Goal: Check status: Check status

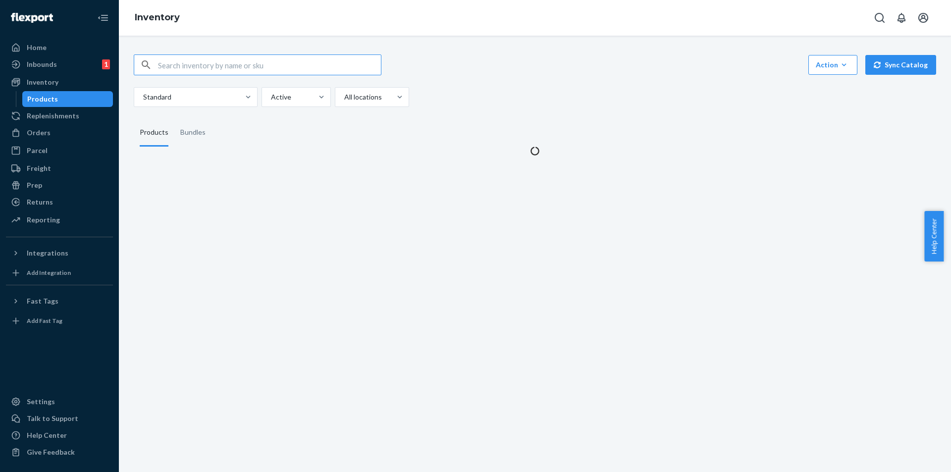
click at [269, 59] on input "text" at bounding box center [269, 65] width 223 height 20
type input "GM48_HolySpeedDemon_0910040001"
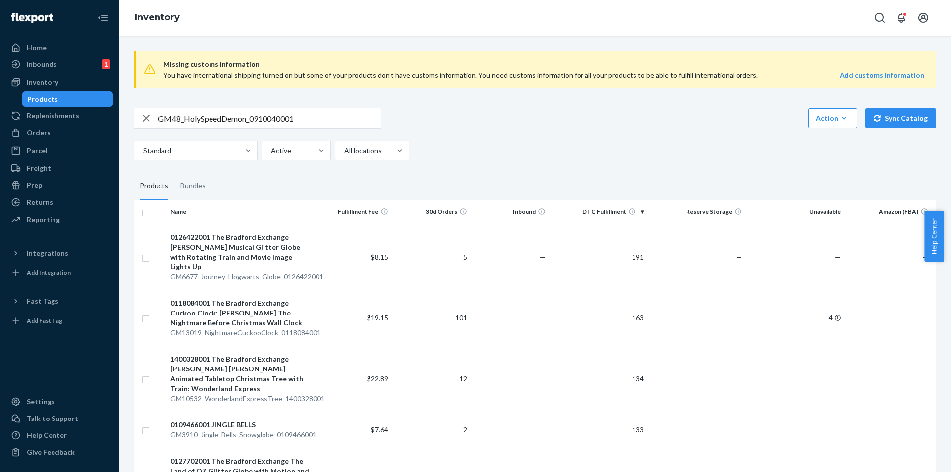
click at [323, 122] on input "GM48_HolySpeedDemon_0910040001" at bounding box center [269, 119] width 223 height 20
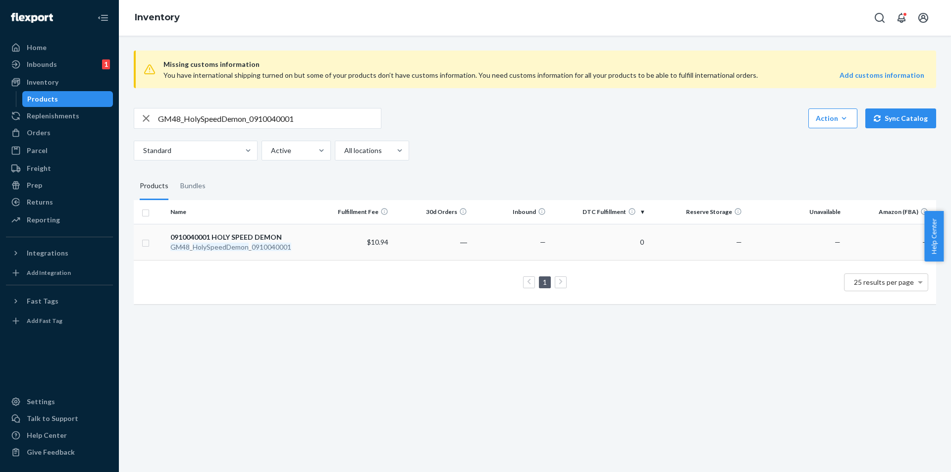
click at [267, 255] on td "0910040001 HOLY SPEED DEMON GM48 _ HolySpeedDemon _ 0910040001" at bounding box center [240, 242] width 148 height 36
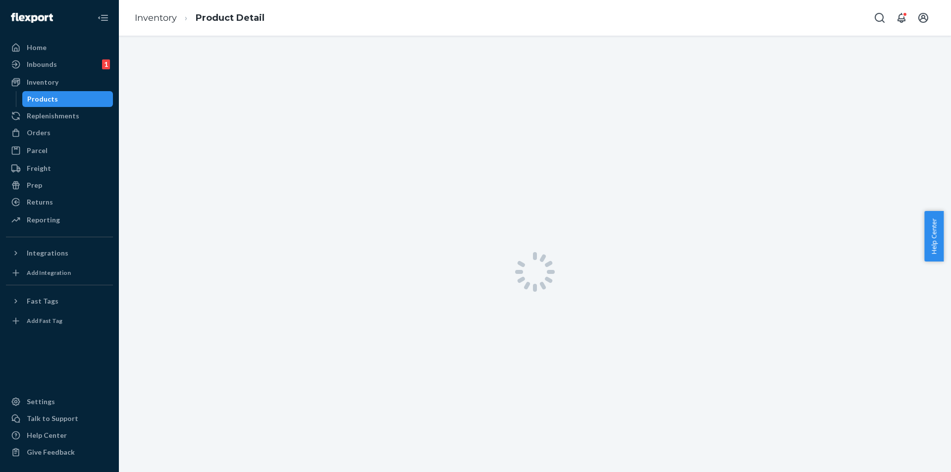
click at [268, 251] on div at bounding box center [535, 272] width 832 height 472
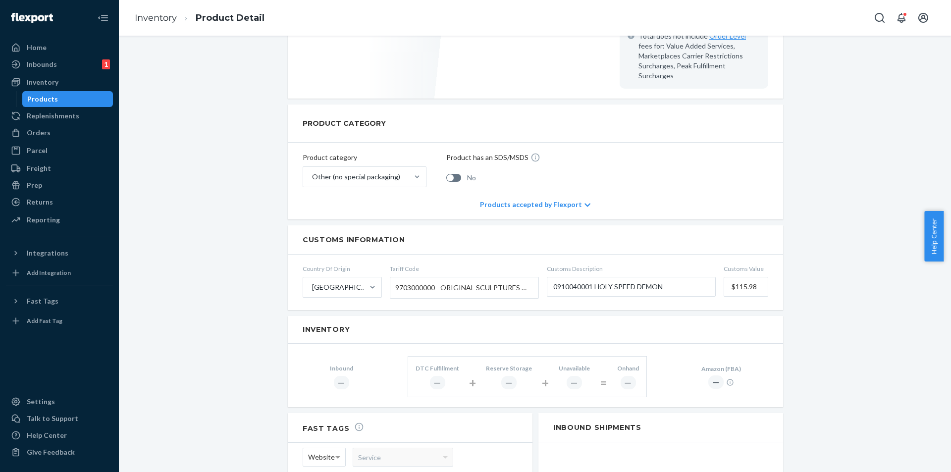
scroll to position [396, 0]
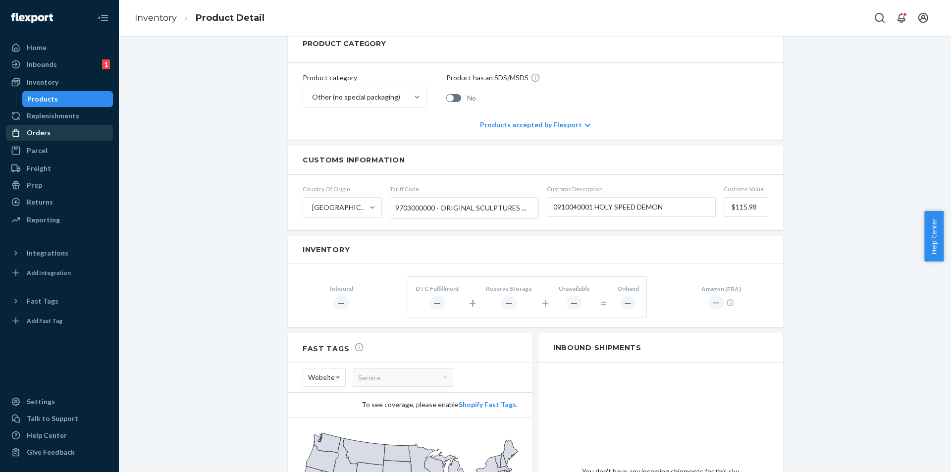
click at [54, 128] on div "Orders" at bounding box center [59, 133] width 105 height 14
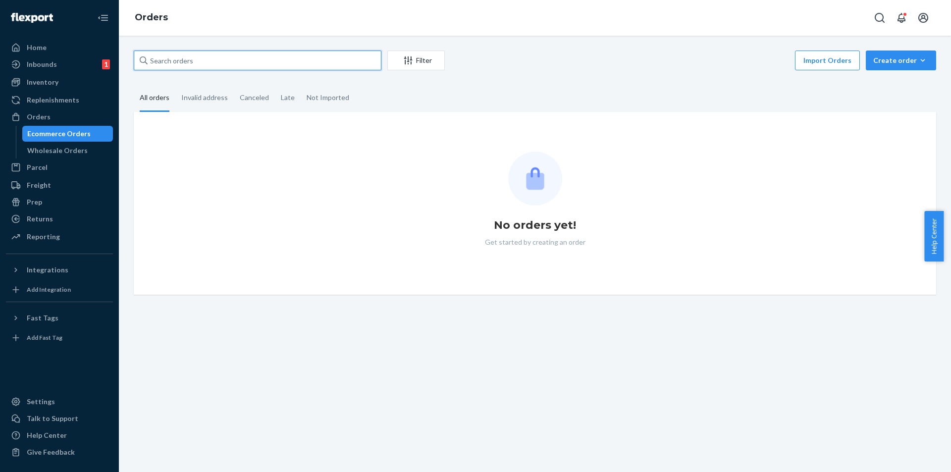
click at [212, 59] on input "text" at bounding box center [258, 61] width 248 height 20
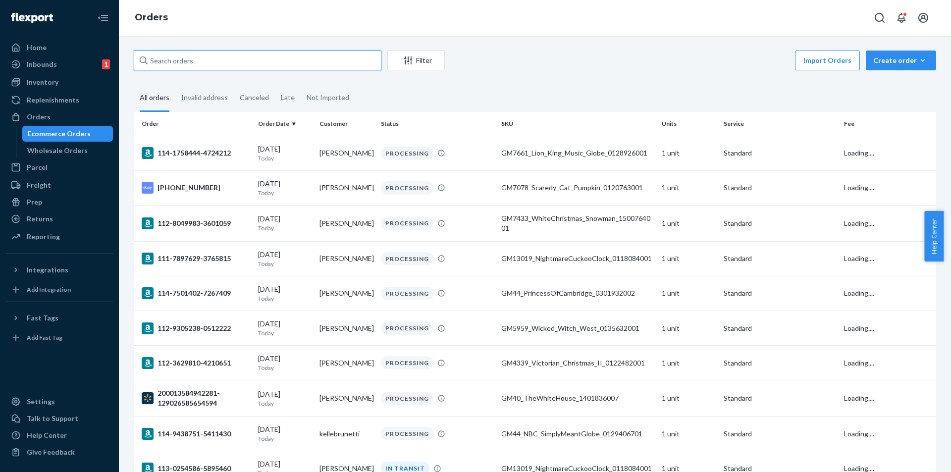
paste input "GM48_HolySpeedDemon_0910040001"
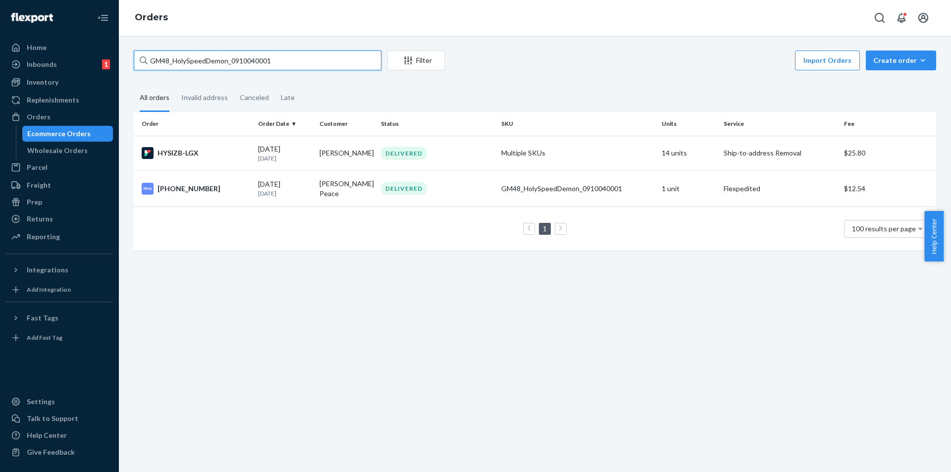
click at [285, 60] on input "GM48_HolySpeedDemon_0910040001" at bounding box center [258, 61] width 248 height 20
paste input "KittyCatPurrs_0910040003"
click at [271, 60] on input "GM48_KittyCatPurrs_0910040003" at bounding box center [258, 61] width 248 height 20
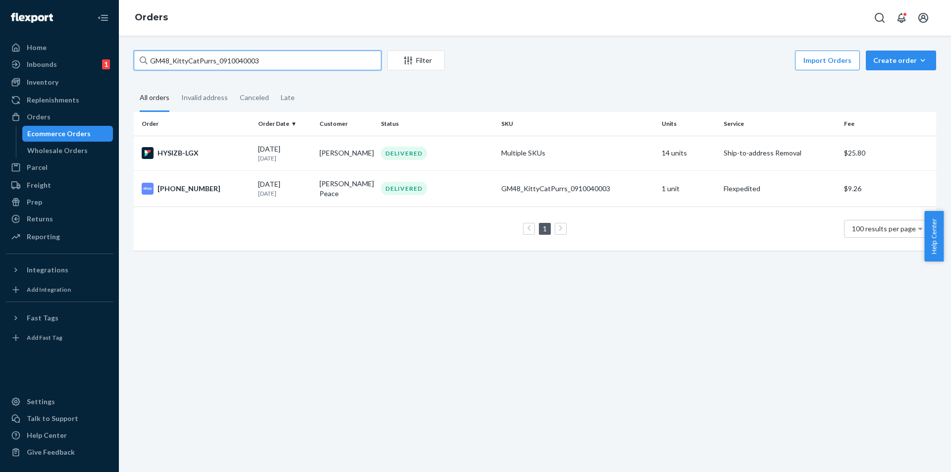
click at [271, 60] on input "GM48_KittyCatPurrs_0910040003" at bounding box center [258, 61] width 248 height 20
paste input "FBM_GM5998_Gringotts_0302984"
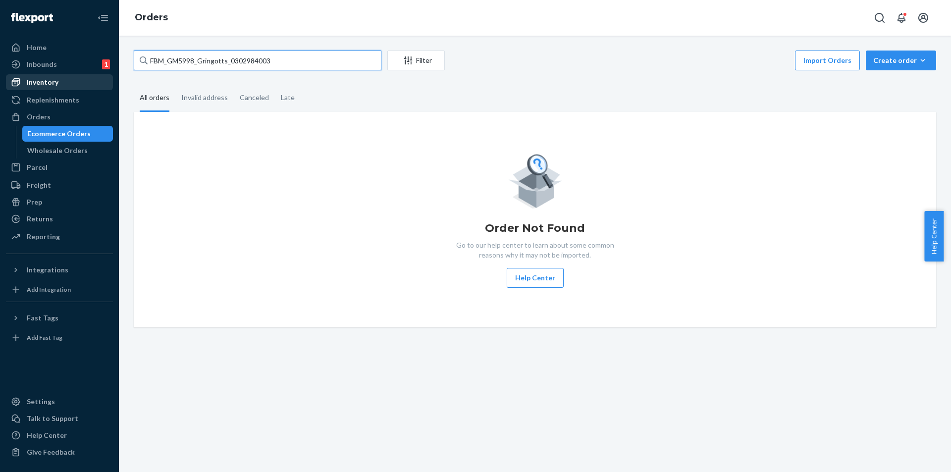
type input "FBM_GM5998_Gringotts_0302984003"
click at [66, 90] on link "Inventory" at bounding box center [59, 82] width 107 height 16
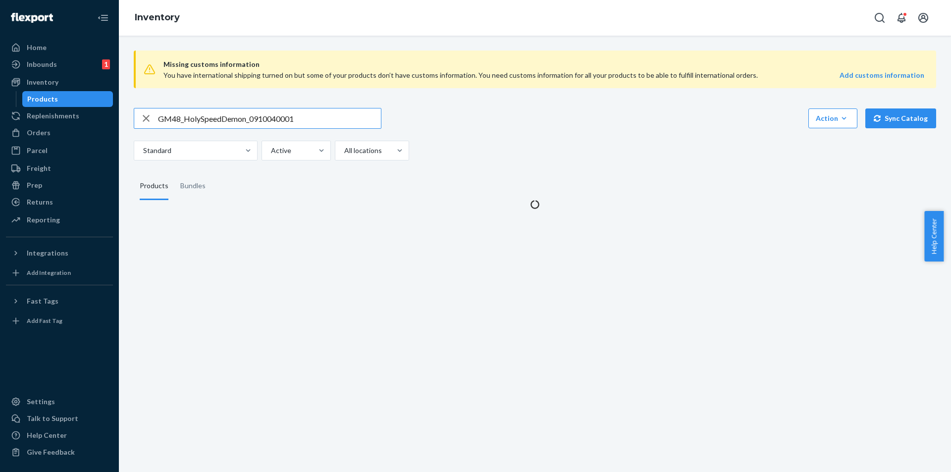
click at [309, 119] on input "GM48_HolySpeedDemon_0910040001" at bounding box center [269, 119] width 223 height 20
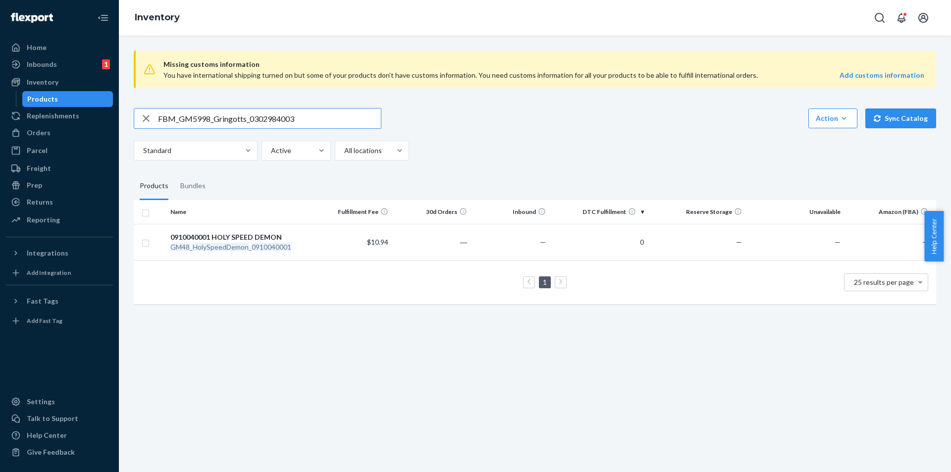
type input "FBM_GM5998_Gringotts_0302984003"
click at [224, 240] on div "FBM Gringotts Figure" at bounding box center [240, 237] width 140 height 10
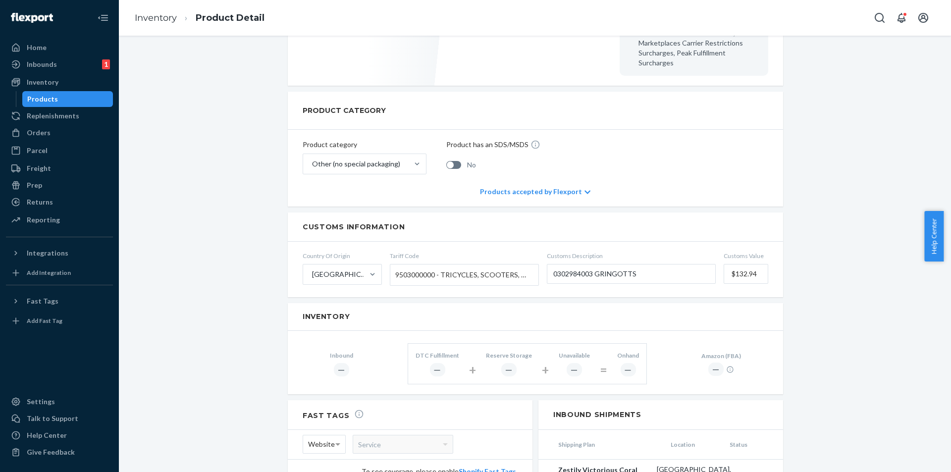
scroll to position [297, 0]
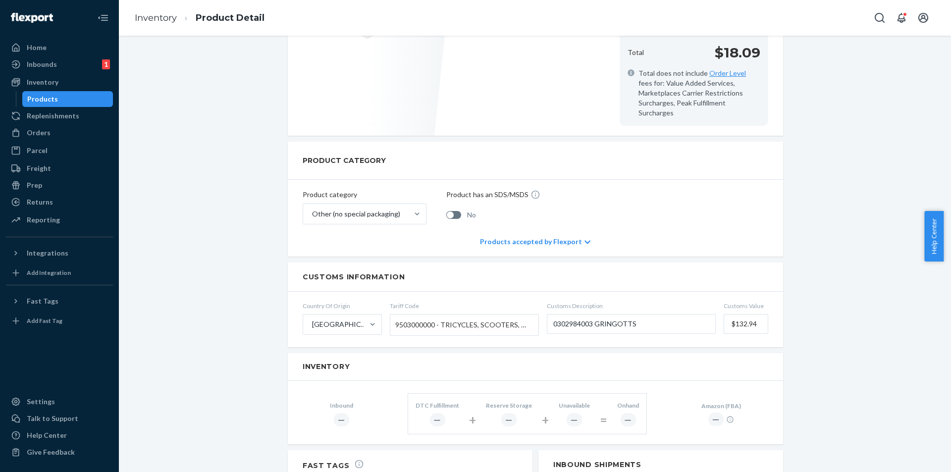
click at [77, 99] on div "Products" at bounding box center [67, 99] width 89 height 14
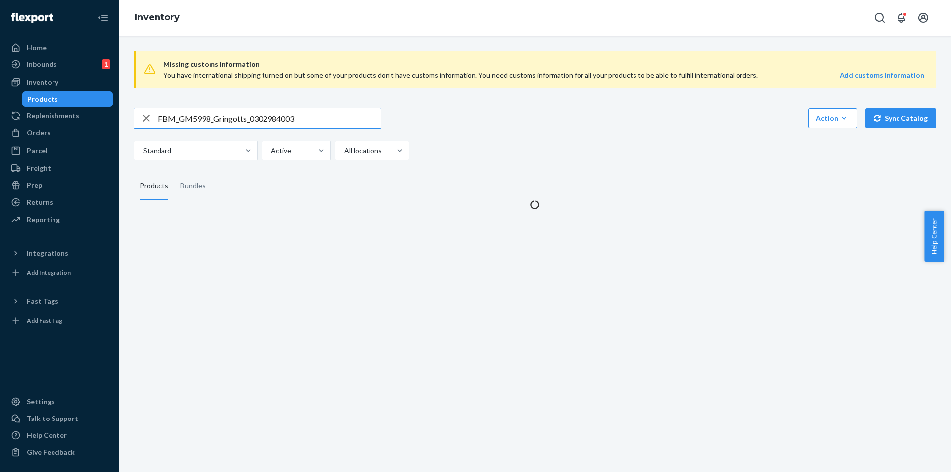
click at [341, 122] on input "FBM_GM5998_Gringotts_0302984003" at bounding box center [269, 119] width 223 height 20
click at [341, 121] on input "FBM_GM5998_Gringotts_0302984003" at bounding box center [269, 119] width 223 height 20
type input "GM10455_Follow_Yellow_Brick_1401873001"
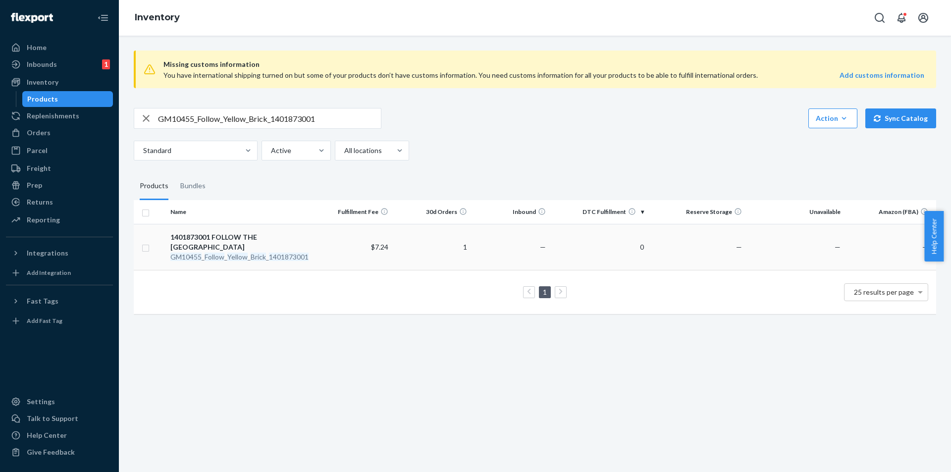
click at [247, 259] on em "Yellow" at bounding box center [237, 257] width 20 height 8
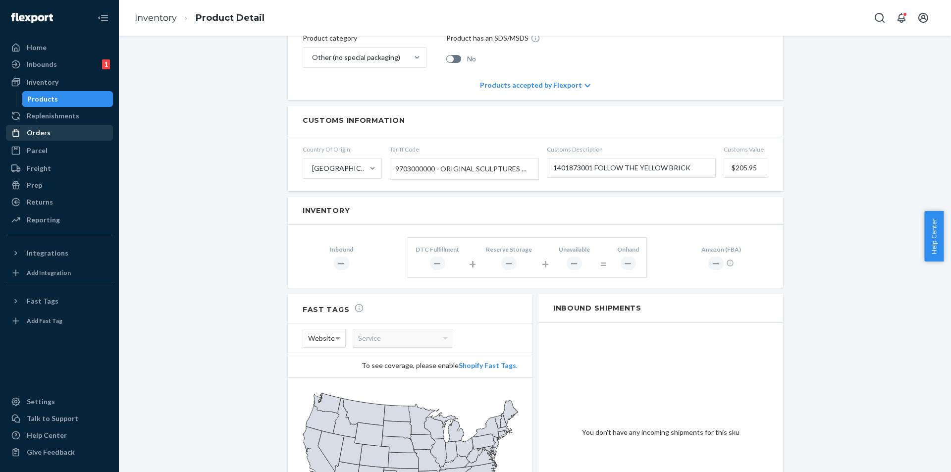
scroll to position [446, 0]
click at [59, 136] on div "Orders" at bounding box center [59, 133] width 105 height 14
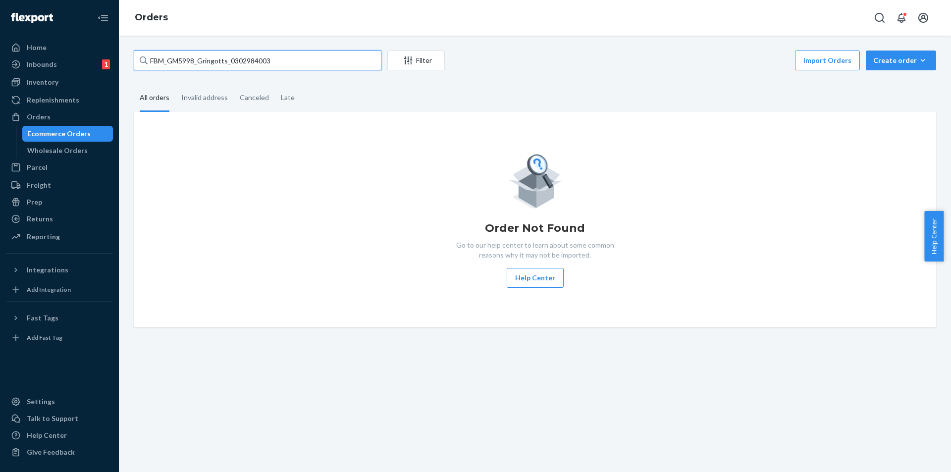
click at [281, 62] on input "FBM_GM5998_Gringotts_0302984003" at bounding box center [258, 61] width 248 height 20
paste input "GM10455_Follow_Yellow_Brick_1401873001"
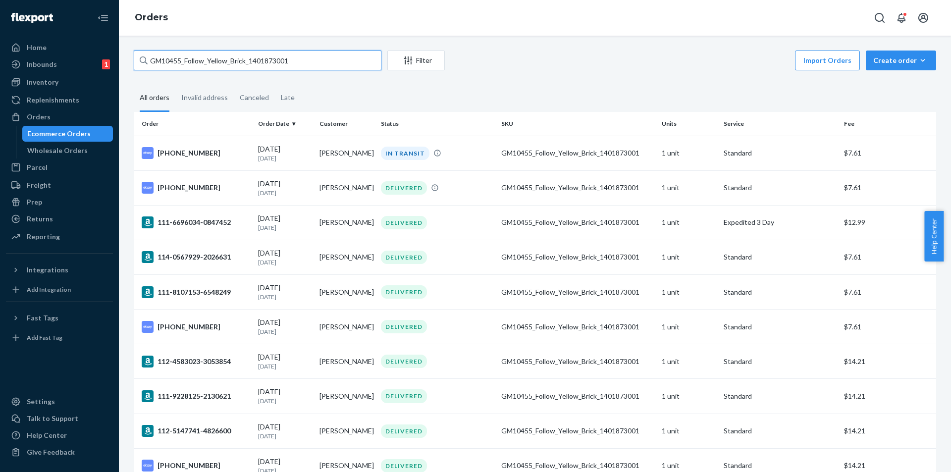
click at [311, 58] on input "GM10455_Follow_Yellow_Brick_1401873001" at bounding box center [258, 61] width 248 height 20
click at [310, 58] on input "GM10455_Follow_Yellow_Brick_1401873001" at bounding box center [258, 61] width 248 height 20
paste input "73_Let_Glow_Tree_0134874"
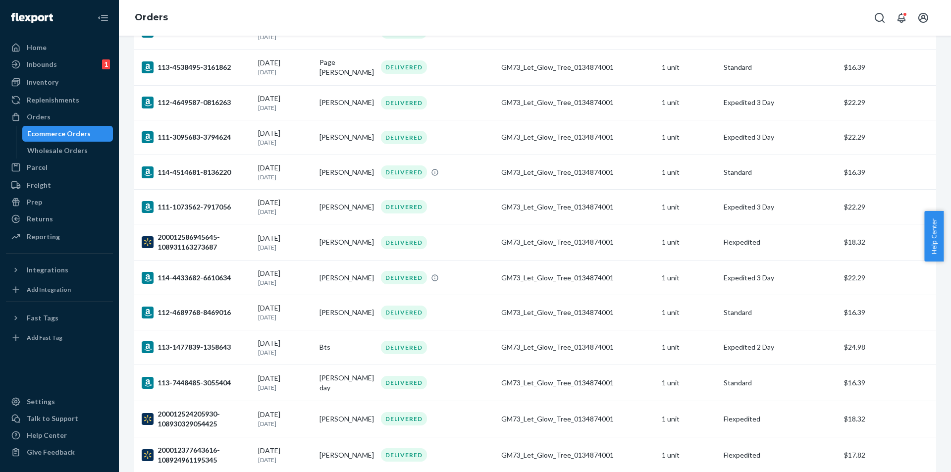
scroll to position [277, 0]
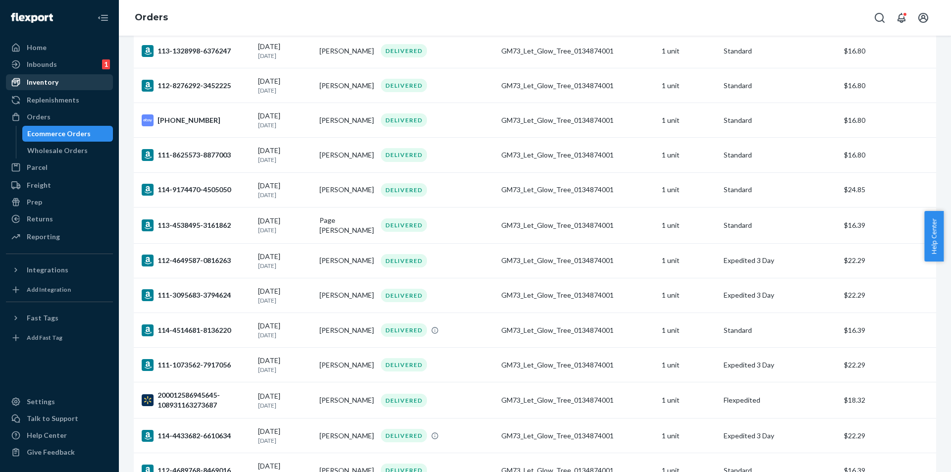
type input "GM73_Let_Glow_Tree_0134874001"
click at [53, 81] on div "Inventory" at bounding box center [43, 82] width 32 height 10
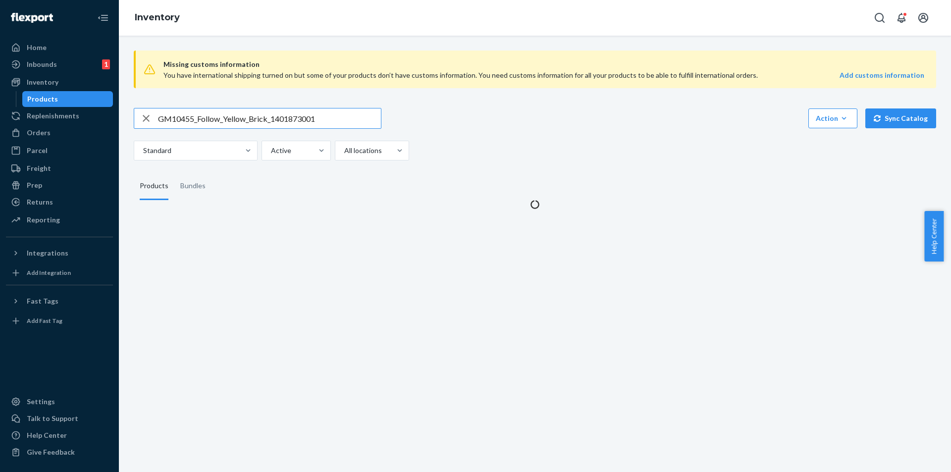
click at [320, 122] on input "GM10455_Follow_Yellow_Brick_1401873001" at bounding box center [269, 119] width 223 height 20
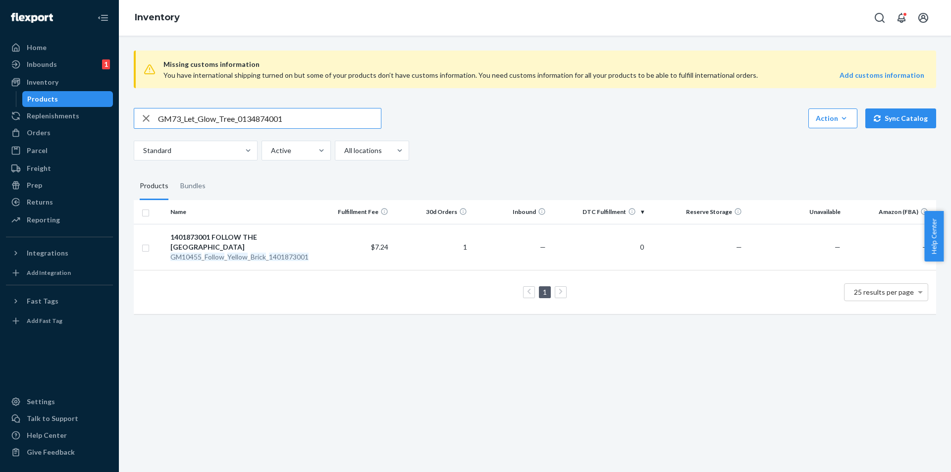
type input "GM73_Let_Glow_Tree_0134874001"
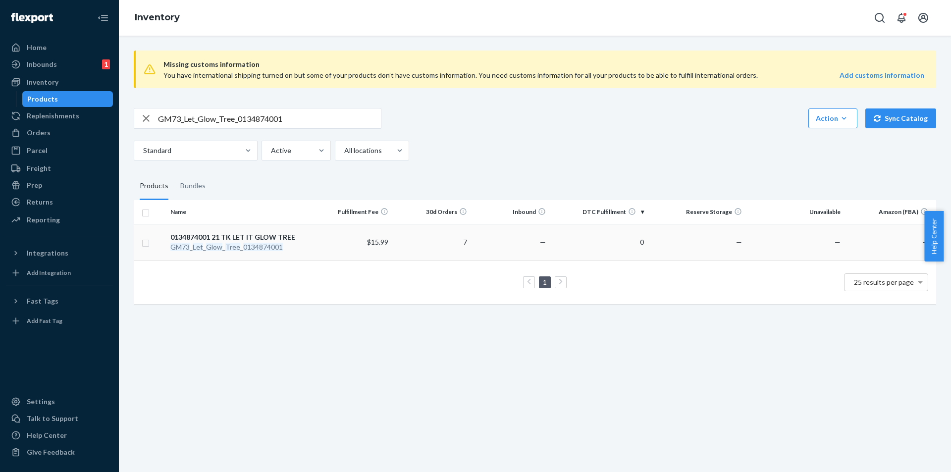
click at [243, 245] on em "0134874001" at bounding box center [263, 247] width 40 height 8
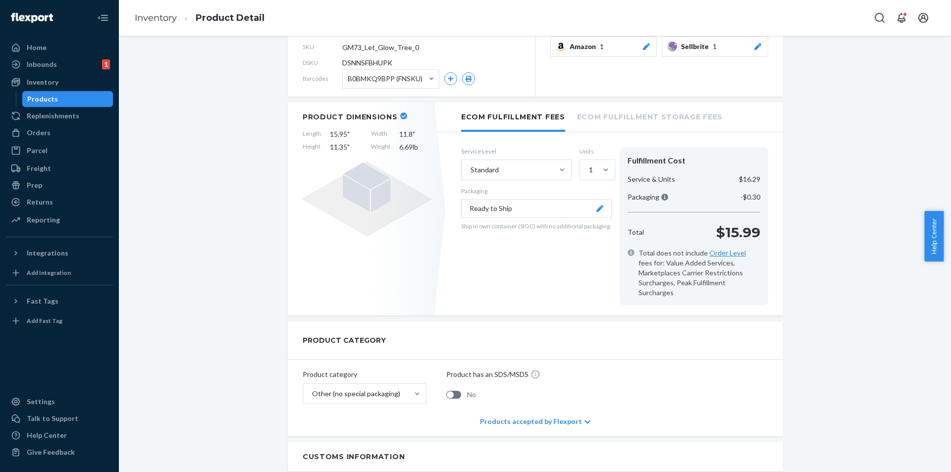
scroll to position [99, 0]
click at [73, 96] on div "Products" at bounding box center [67, 99] width 89 height 14
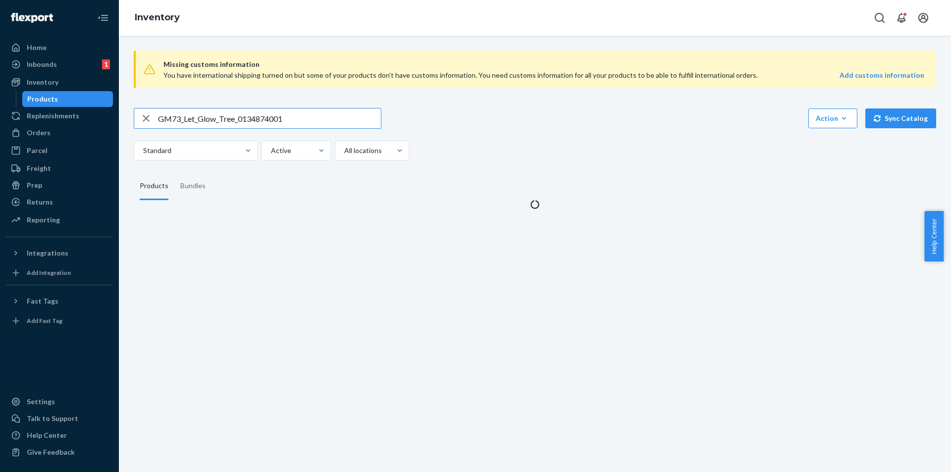
click at [321, 123] on input "GM73_Let_Glow_Tree_0134874001" at bounding box center [269, 119] width 223 height 20
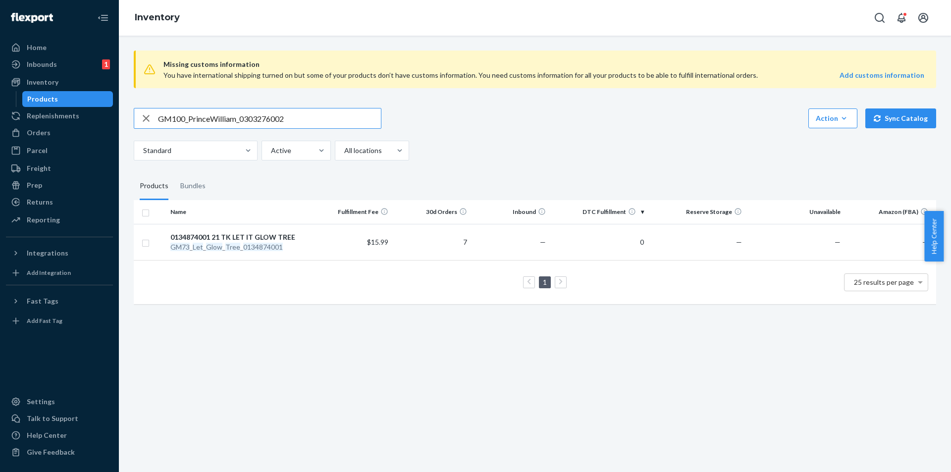
type input "GM100_PrinceWilliam_0303276002"
click at [241, 249] on div "GM100 _ PrinceWilliam _ 0303276002" at bounding box center [240, 247] width 140 height 10
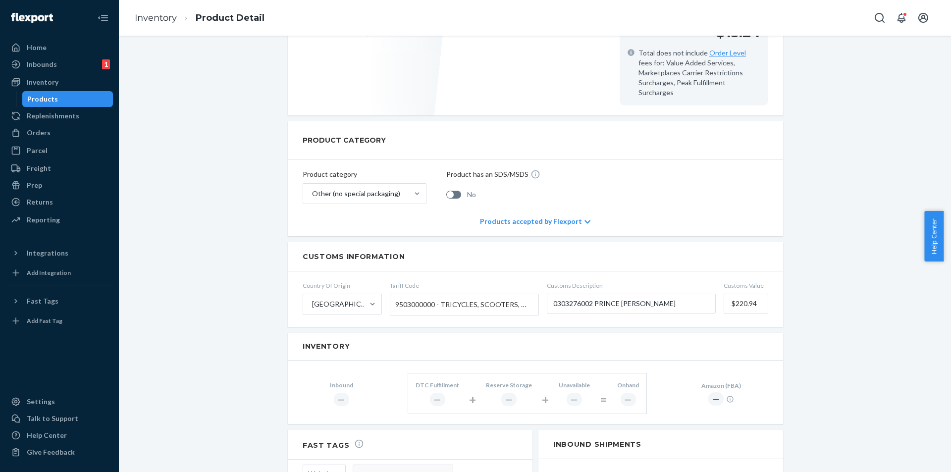
scroll to position [248, 0]
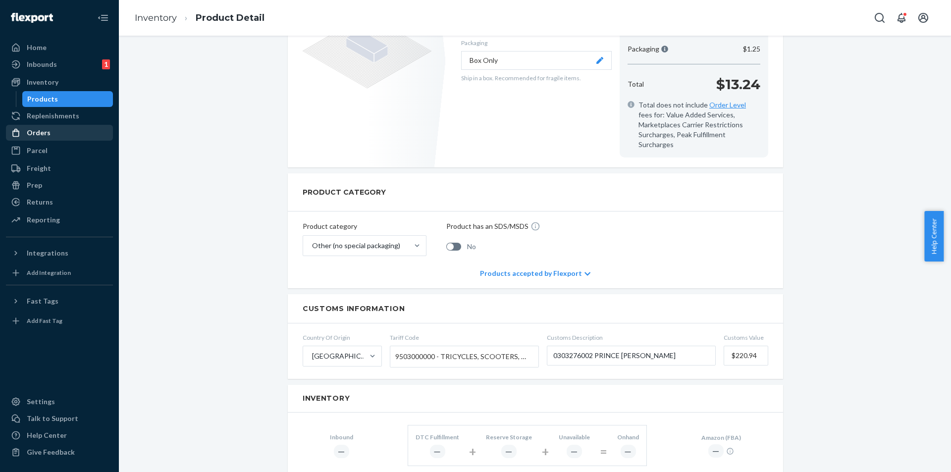
click at [54, 131] on div "Orders" at bounding box center [59, 133] width 105 height 14
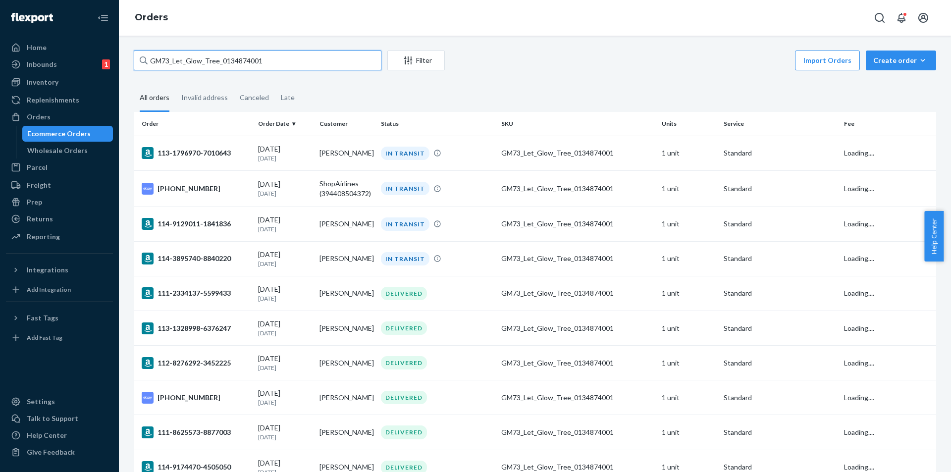
click at [285, 53] on input "GM73_Let_Glow_Tree_0134874001" at bounding box center [258, 61] width 248 height 20
paste input "100_PrinceWilliam_0303276002"
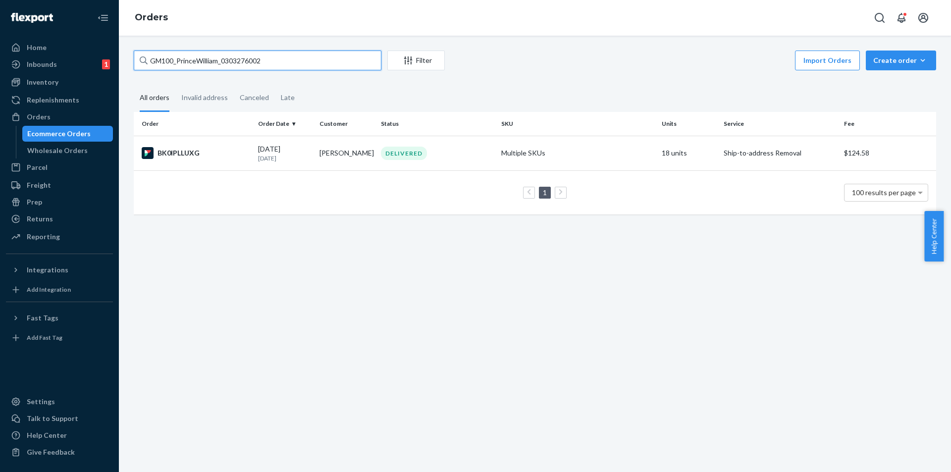
click at [272, 68] on input "GM100_PrinceWilliam_0303276002" at bounding box center [258, 61] width 248 height 20
click at [273, 68] on input "GM100_PrinceWilliam_0303276002" at bounding box center [258, 61] width 248 height 20
paste input "2251_Clowning_Around_Globe_0123581011"
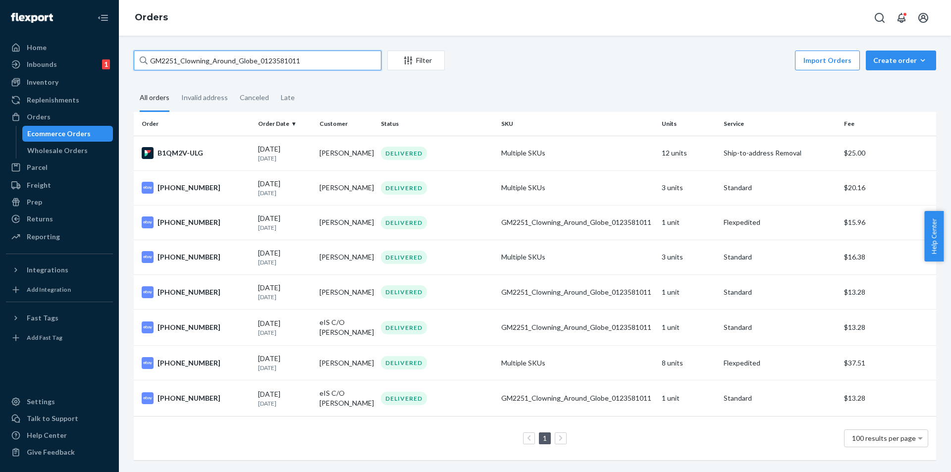
click at [324, 59] on input "GM2251_Clowning_Around_Globe_0123581011" at bounding box center [258, 61] width 248 height 20
click at [322, 59] on input "GM2251_Clowning_Around_Globe_0123581011" at bounding box center [258, 61] width 248 height 20
click at [321, 60] on input "GM2251_Clowning_Around_Globe_0123581011" at bounding box center [258, 61] width 248 height 20
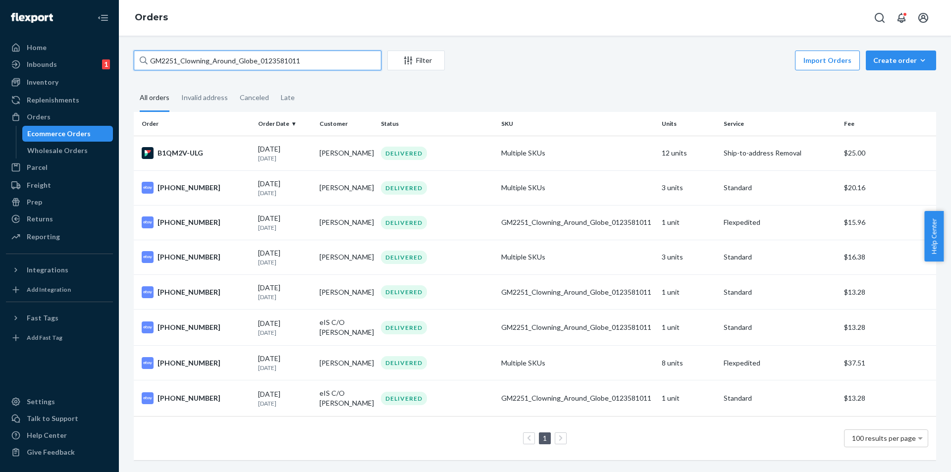
paste input "76_MerryMischMakerWreath_012498400"
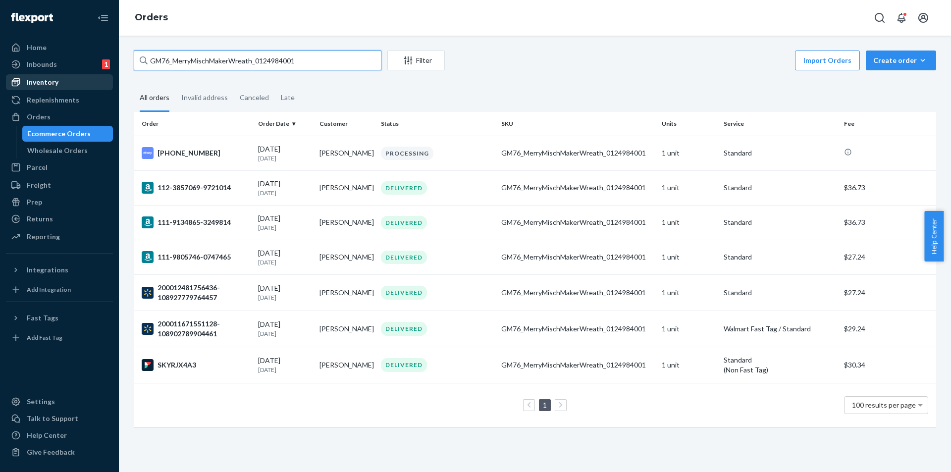
type input "GM76_MerryMischMakerWreath_0124984001"
click at [50, 83] on div "Inventory" at bounding box center [43, 82] width 32 height 10
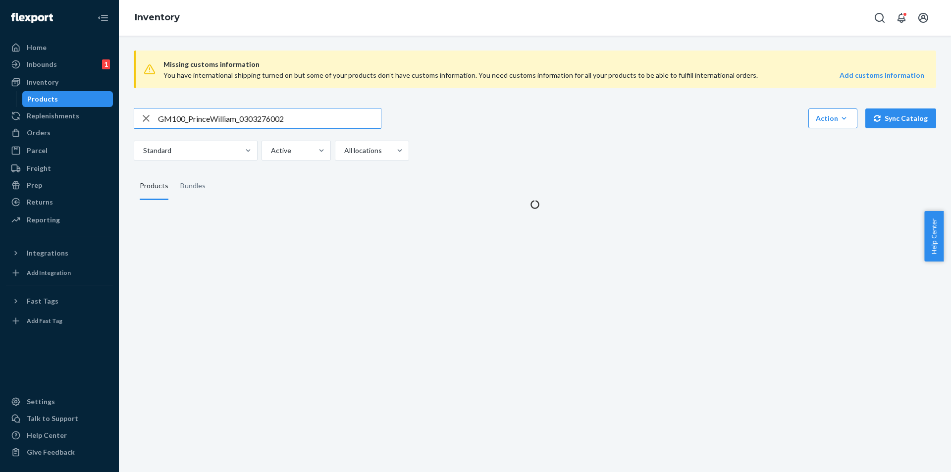
click at [318, 123] on input "GM100_PrinceWilliam_0303276002" at bounding box center [269, 119] width 223 height 20
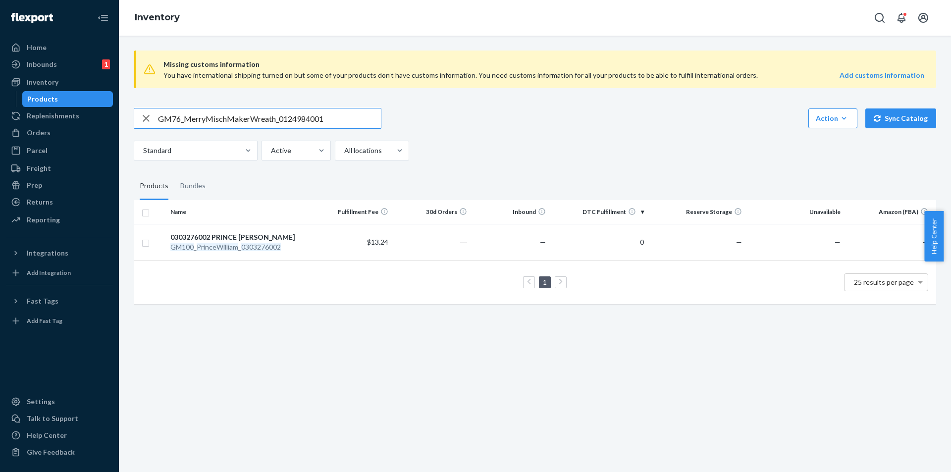
type input "GM76_MerryMischMakerWreath_0124984001"
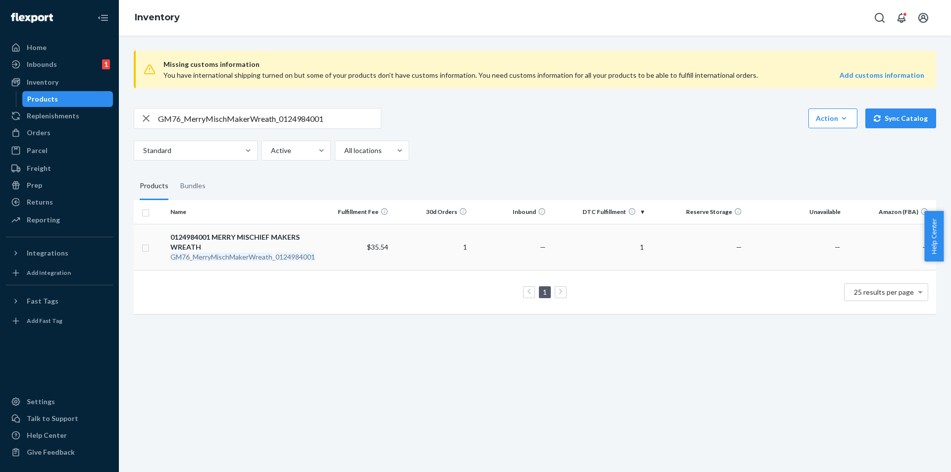
click at [227, 255] on em "MerryMischMakerWreath" at bounding box center [233, 257] width 80 height 8
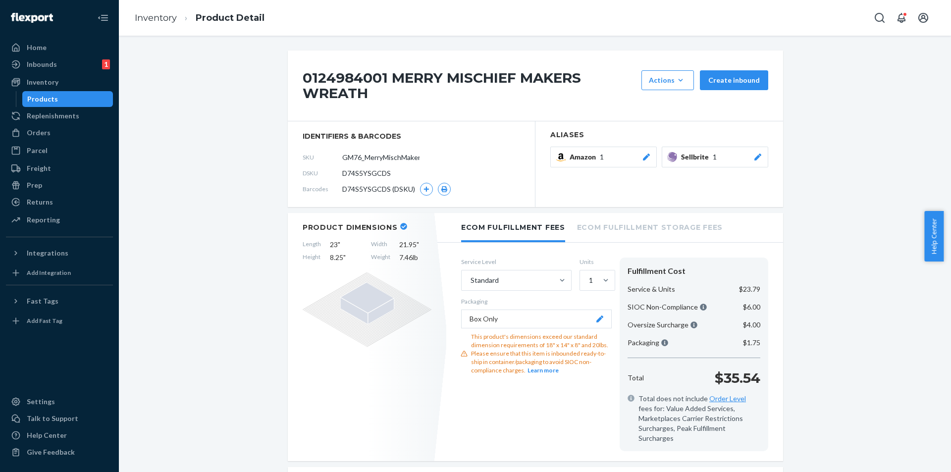
click at [84, 92] on div "Products" at bounding box center [67, 99] width 89 height 14
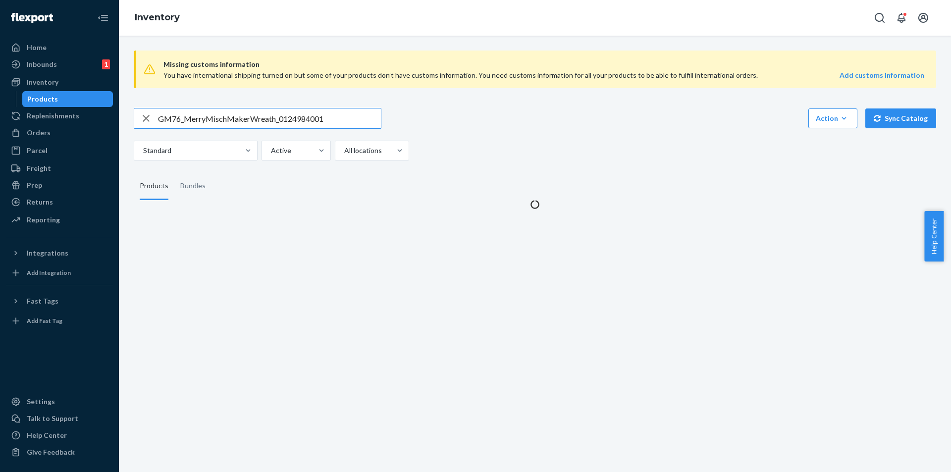
click at [350, 117] on input "GM76_MerryMischMakerWreath_0124984001" at bounding box center [269, 119] width 223 height 20
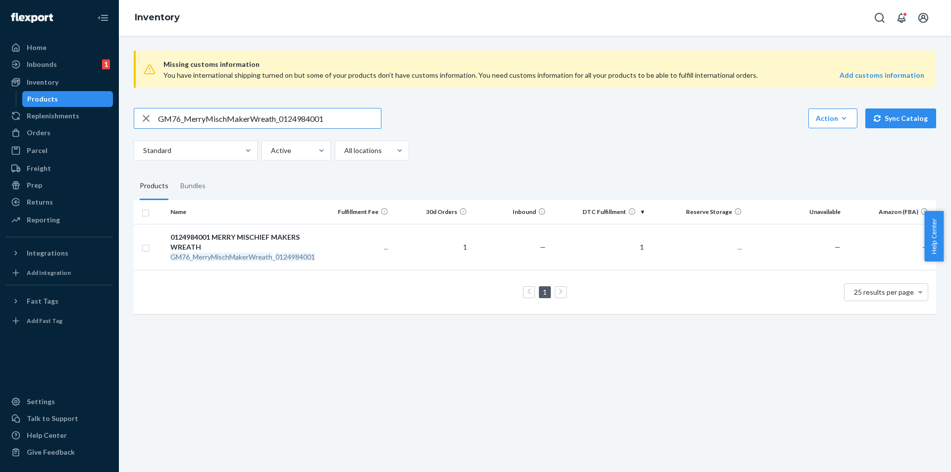
click at [350, 117] on input "GM76_MerryMischMakerWreath_0124984001" at bounding box center [269, 119] width 223 height 20
type input "GM7078_Scaredy_Cat_Pumpkin_0120763001"
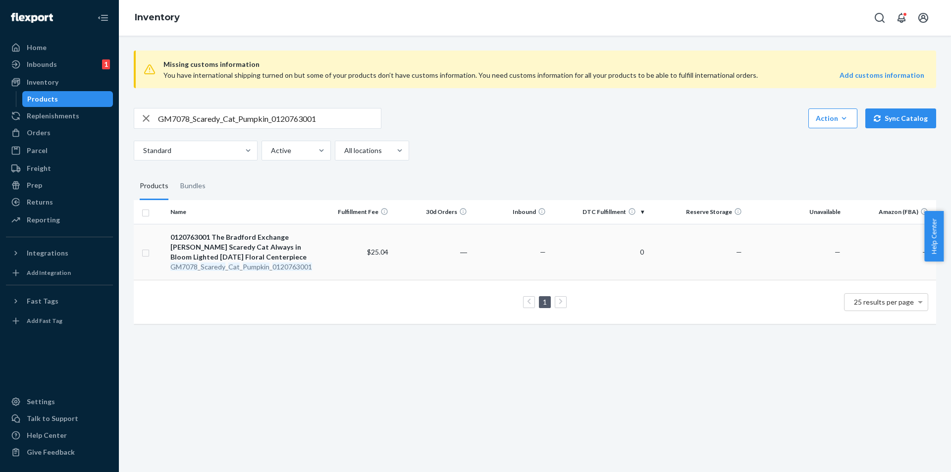
click at [273, 266] on em "0120763001" at bounding box center [293, 267] width 40 height 8
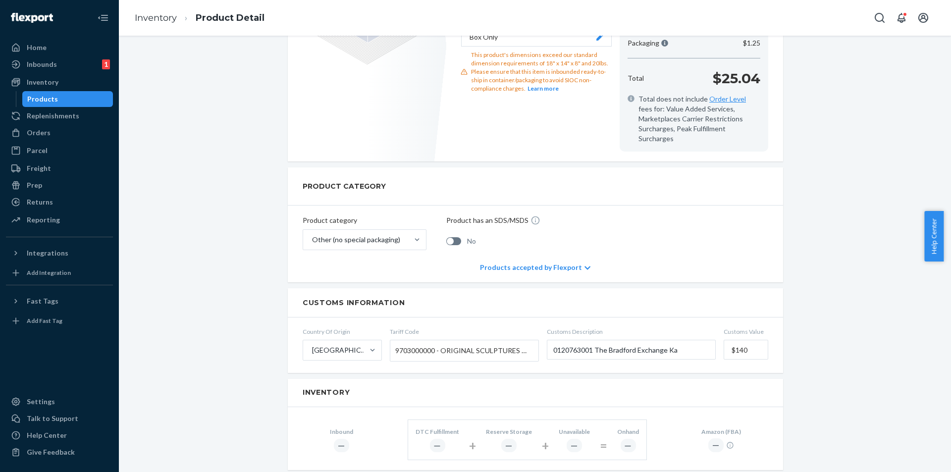
scroll to position [446, 0]
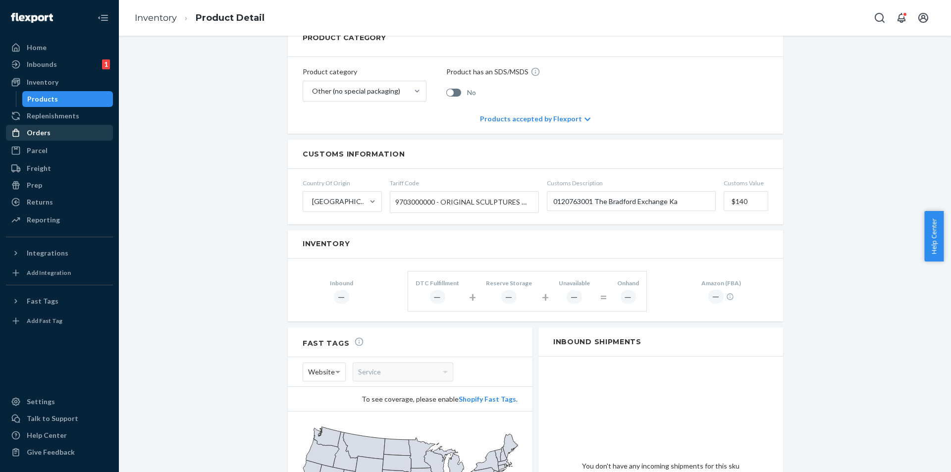
click at [63, 129] on div "Orders" at bounding box center [59, 133] width 105 height 14
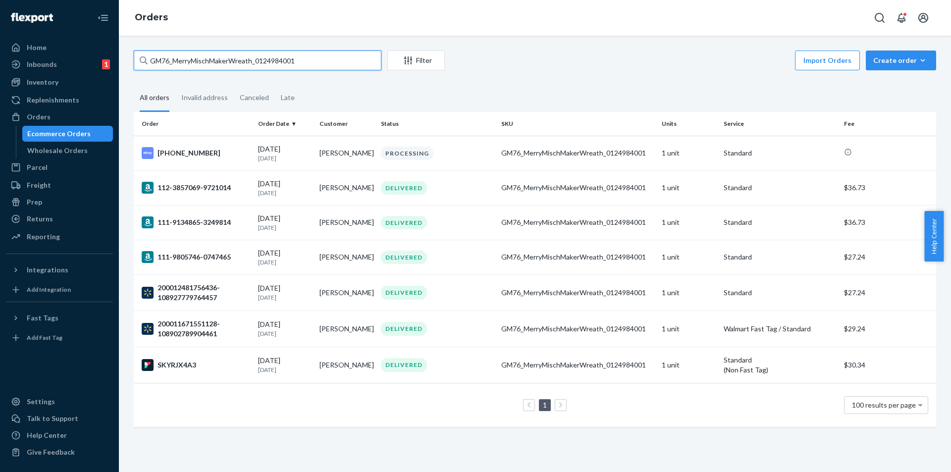
click at [314, 61] on input "GM76_MerryMischMakerWreath_0124984001" at bounding box center [258, 61] width 248 height 20
paste input "078_Scaredy_Cat_Pumpkin_0120763"
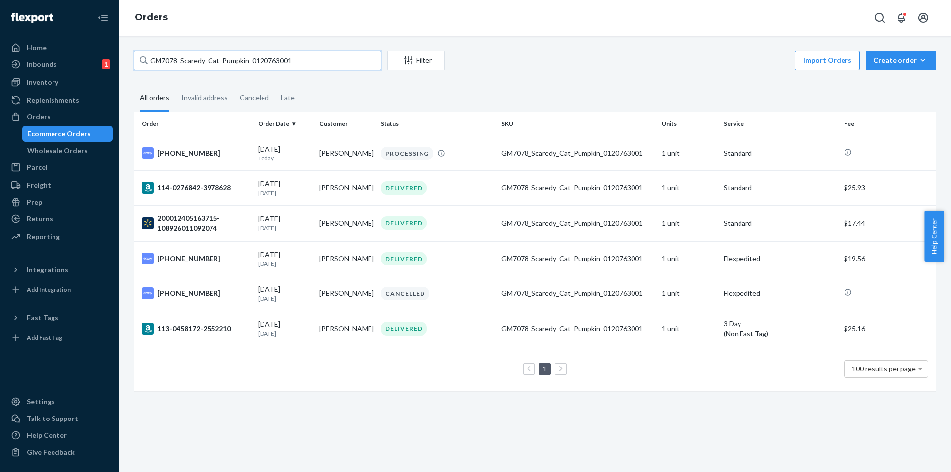
click at [340, 63] on input "GM7078_Scaredy_Cat_Pumpkin_0120763001" at bounding box center [258, 61] width 248 height 20
paste input "1863_Bundle_of_Happiness_0302196004"
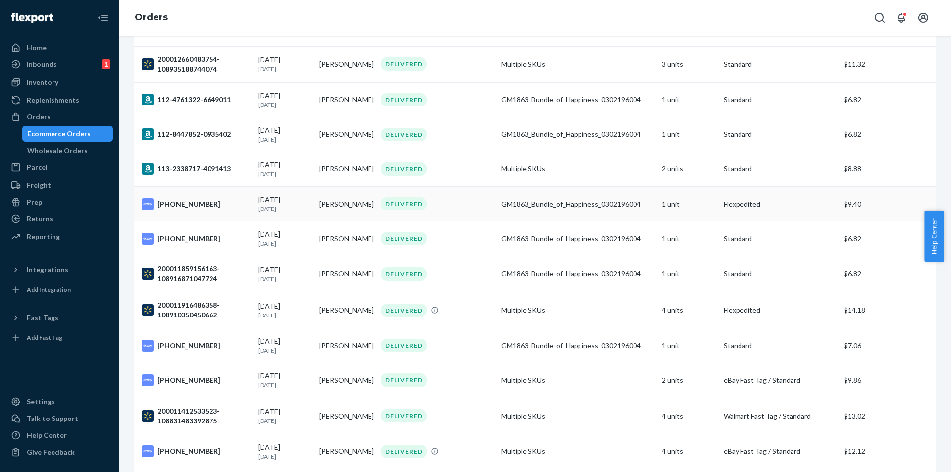
scroll to position [149, 0]
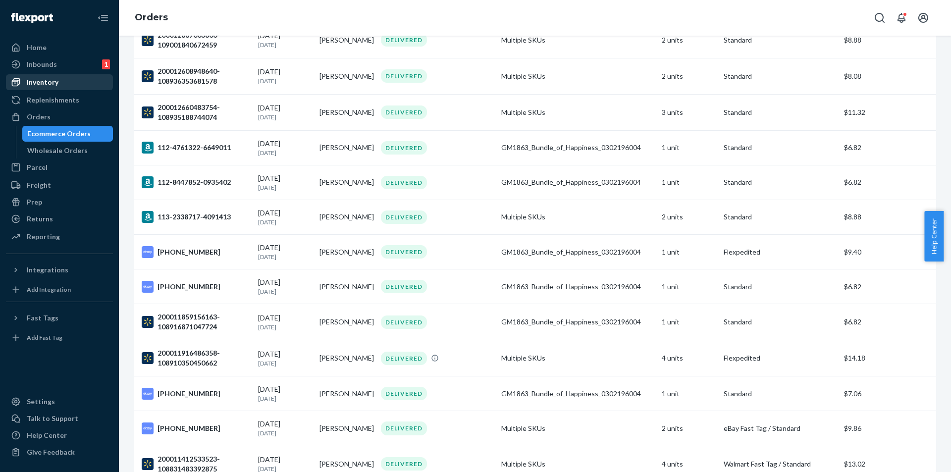
type input "GM1863_Bundle_of_Happiness_0302196004"
click at [59, 86] on div "Inventory" at bounding box center [59, 82] width 105 height 14
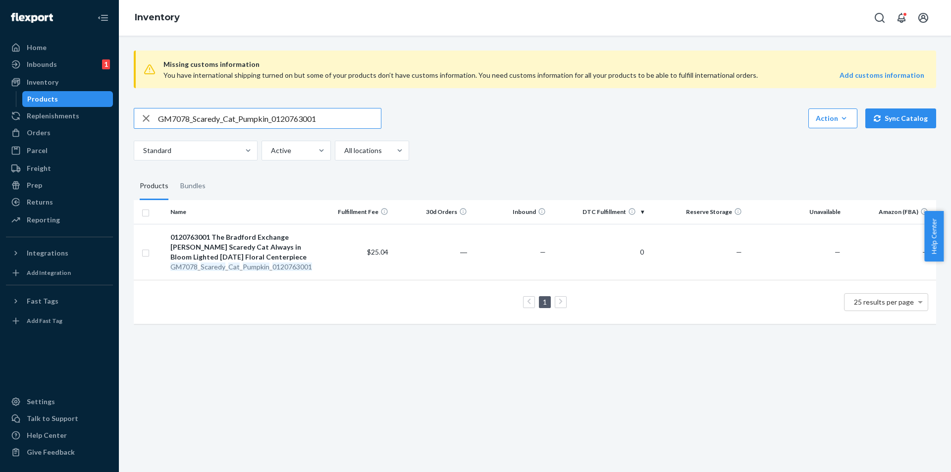
click at [328, 118] on input "GM7078_Scaredy_Cat_Pumpkin_0120763001" at bounding box center [269, 119] width 223 height 20
click at [330, 116] on input "GM1863_Bundle_of_Happiness_0302196004" at bounding box center [269, 119] width 223 height 20
click at [330, 115] on input "GM1863_Bundle_of_Happiness_0302196004" at bounding box center [269, 119] width 223 height 20
paste input "32_Flutter_0108316003"
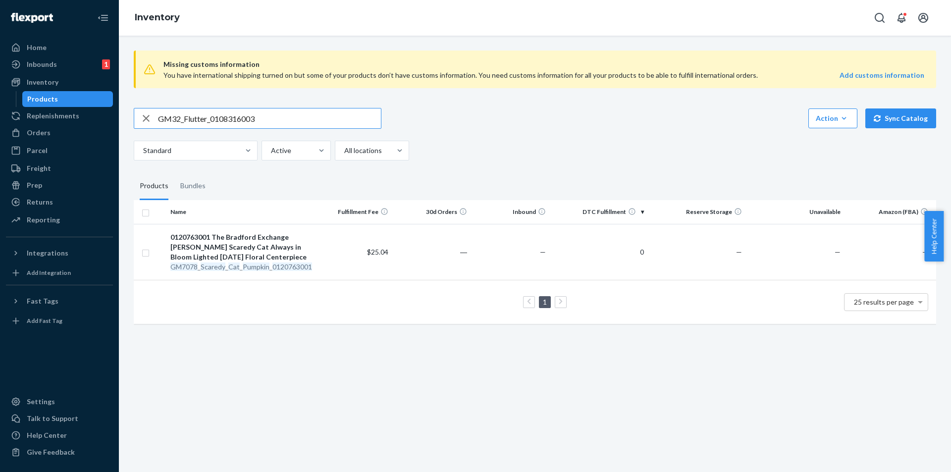
type input "GM32_Flutter_0108316003"
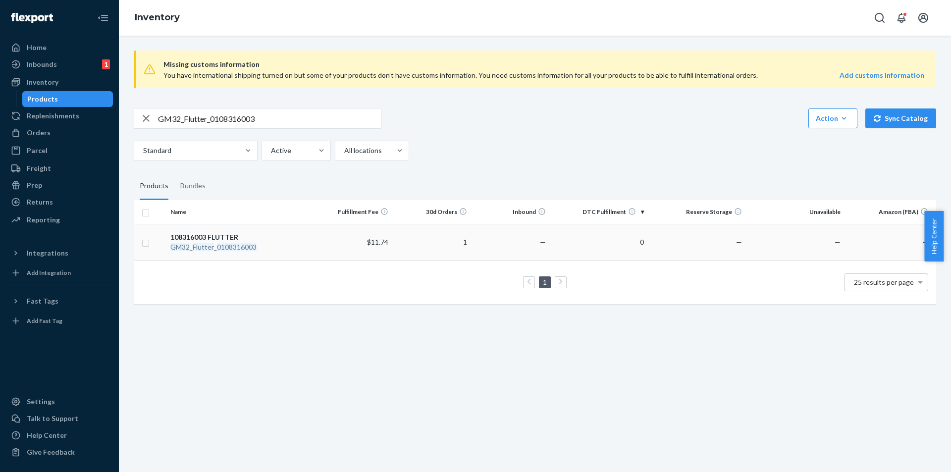
click at [206, 242] on div "GM32 _ Flutter _ 0108316003" at bounding box center [240, 247] width 140 height 10
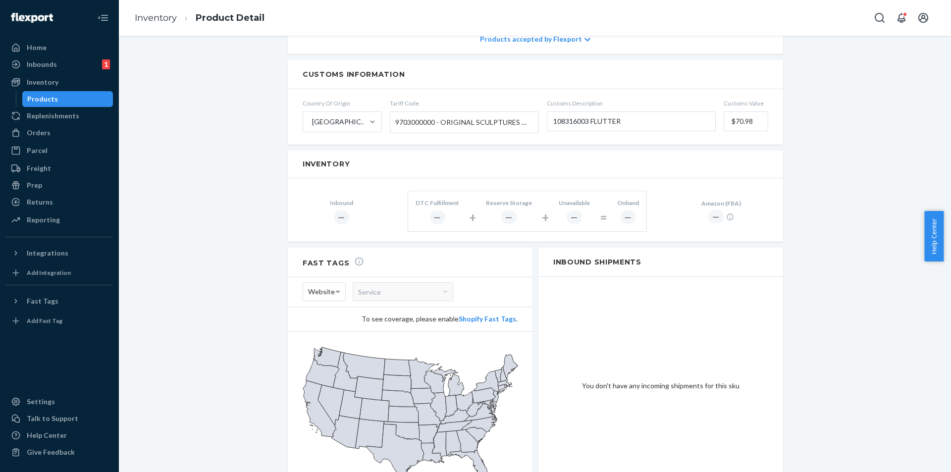
scroll to position [495, 0]
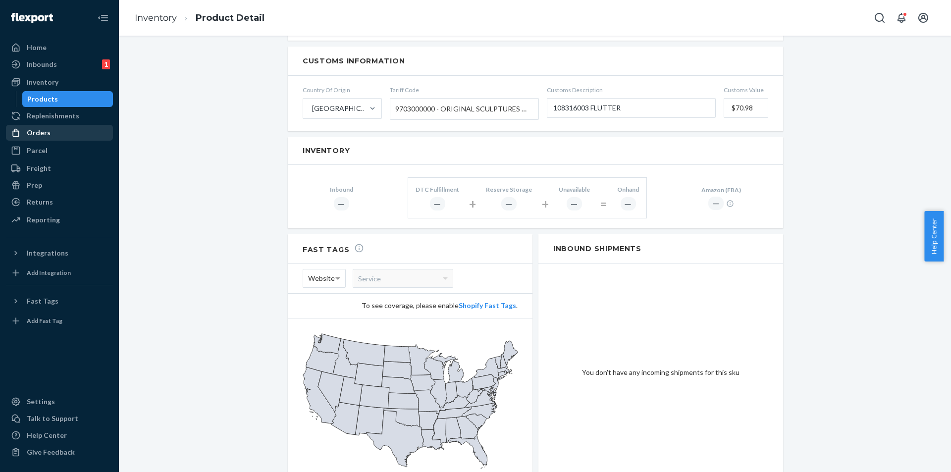
click at [40, 132] on div "Orders" at bounding box center [39, 133] width 24 height 10
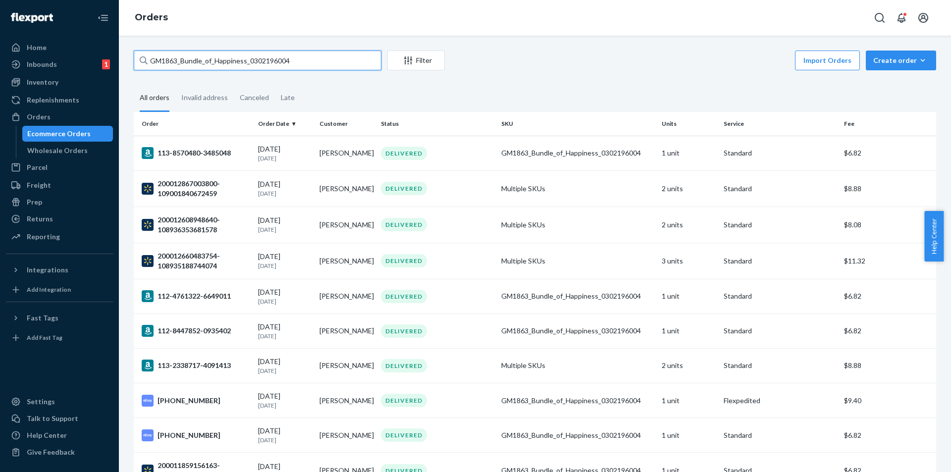
click at [310, 62] on input "GM1863_Bundle_of_Happiness_0302196004" at bounding box center [258, 61] width 248 height 20
paste input "32_Flutter_0108316003"
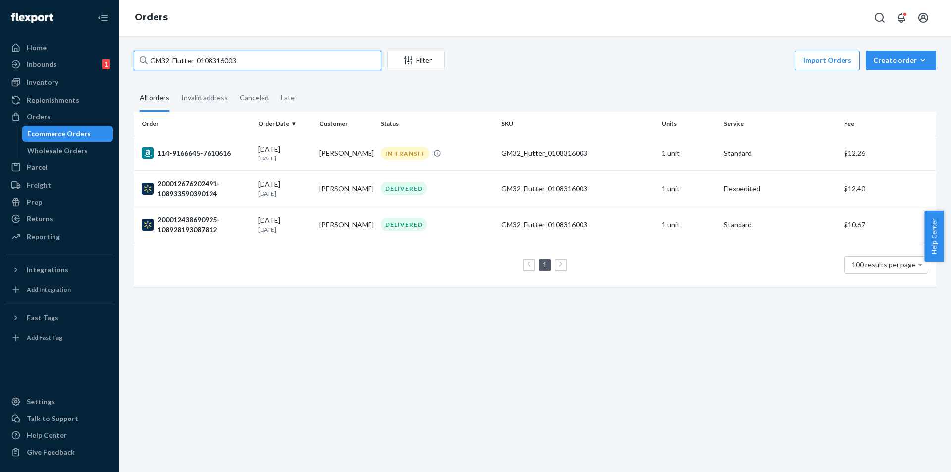
click at [282, 63] on input "GM32_Flutter_0108316003" at bounding box center [258, 61] width 248 height 20
paste input "11435_AliceWonderland_Lamp_0124691001"
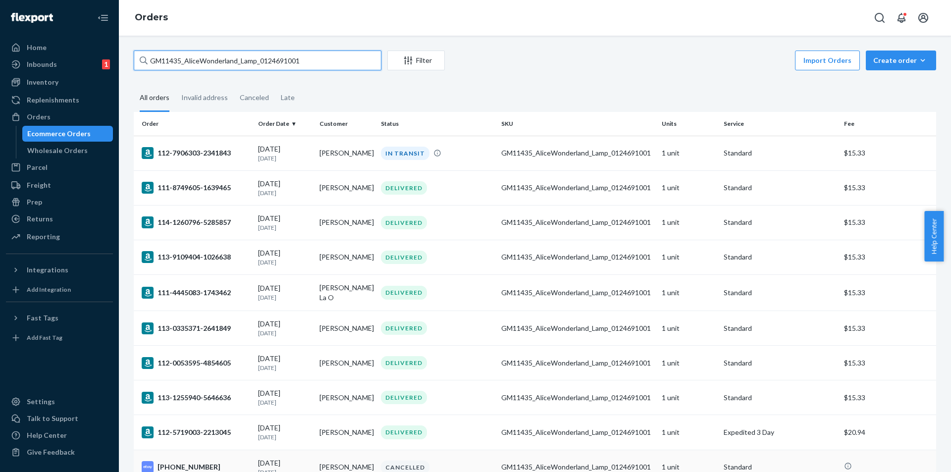
type input "GM11435_AliceWonderland_Lamp_0124691001"
drag, startPoint x: 33, startPoint y: 82, endPoint x: 39, endPoint y: 77, distance: 8.1
click at [33, 83] on div "Inventory" at bounding box center [43, 82] width 32 height 10
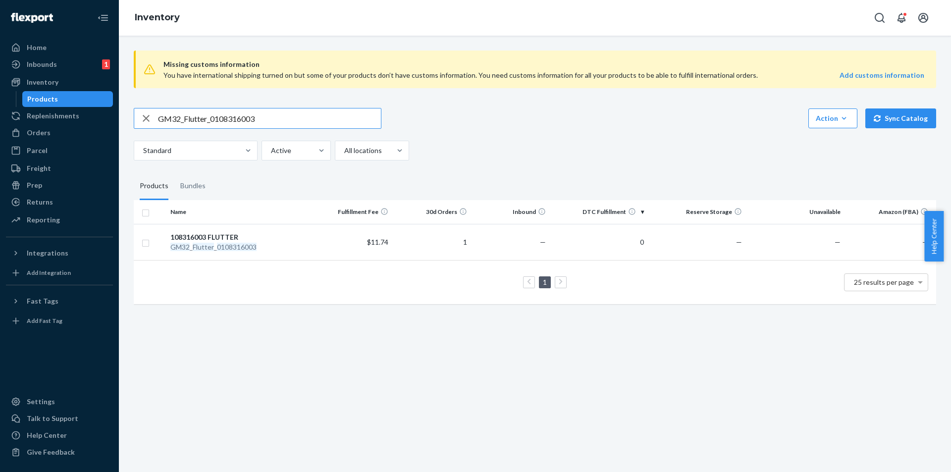
click at [291, 118] on input "GM32_Flutter_0108316003" at bounding box center [269, 119] width 223 height 20
paste input "6_LoveEveryMomentMonkey_0303094"
type input "GM36_LoveEveryMomentMonkey_0303094003"
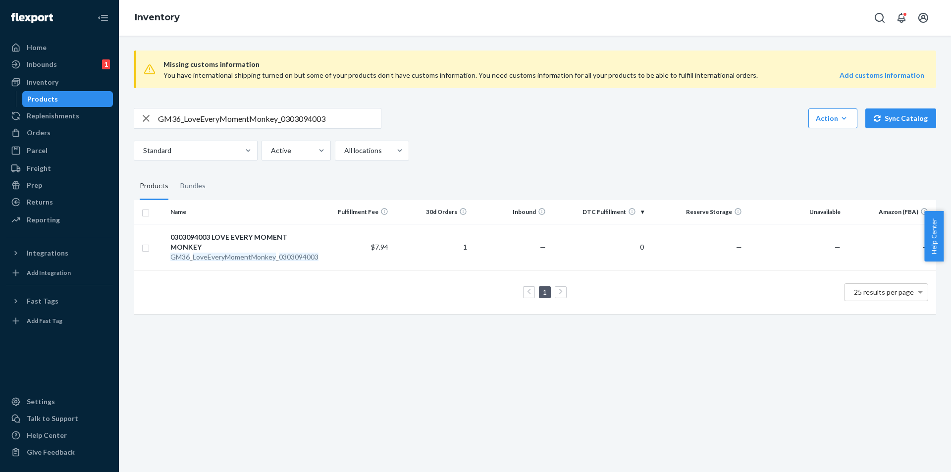
click at [256, 258] on em "LoveEveryMomentMonkey" at bounding box center [234, 257] width 83 height 8
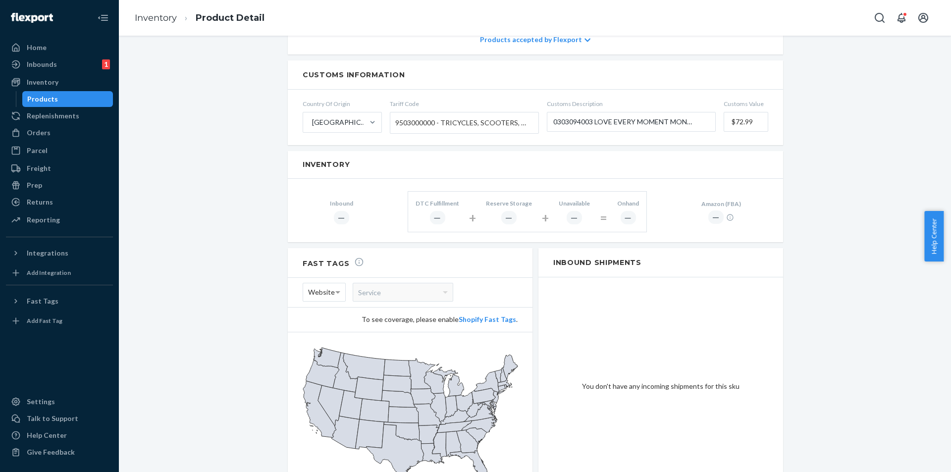
scroll to position [525, 0]
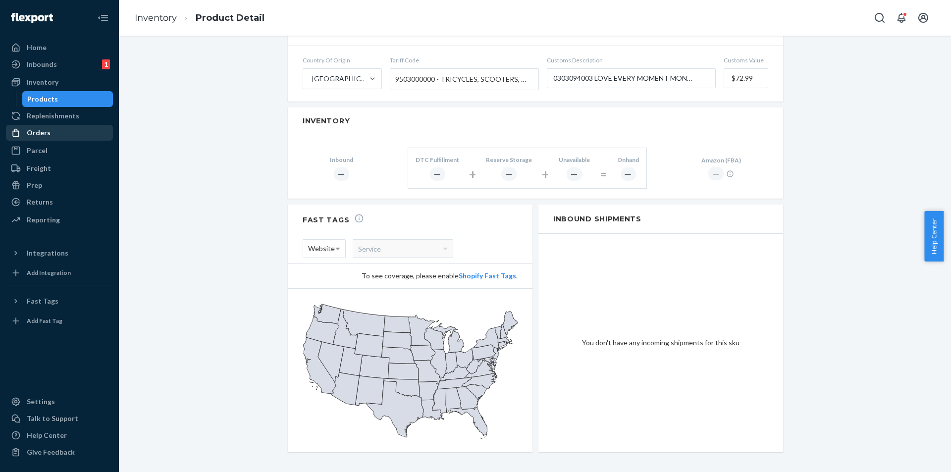
click at [55, 135] on div "Orders" at bounding box center [59, 133] width 105 height 14
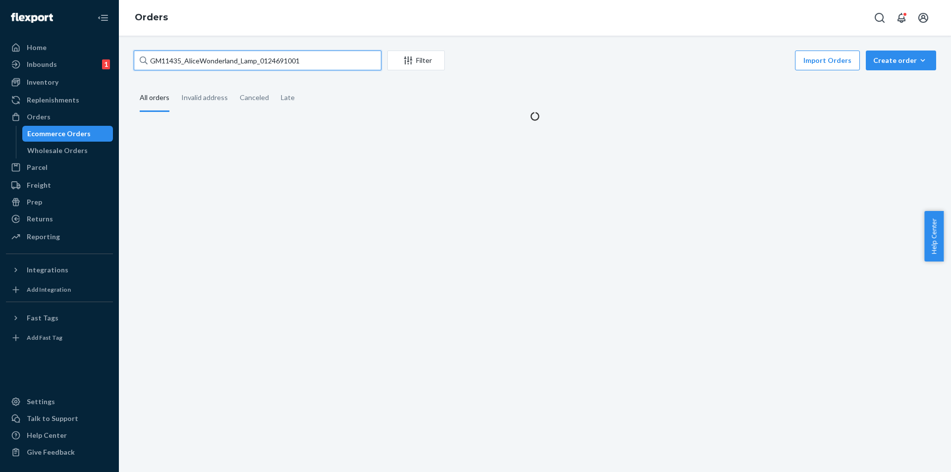
click at [326, 62] on input "GM11435_AliceWonderland_Lamp_0124691001" at bounding box center [258, 61] width 248 height 20
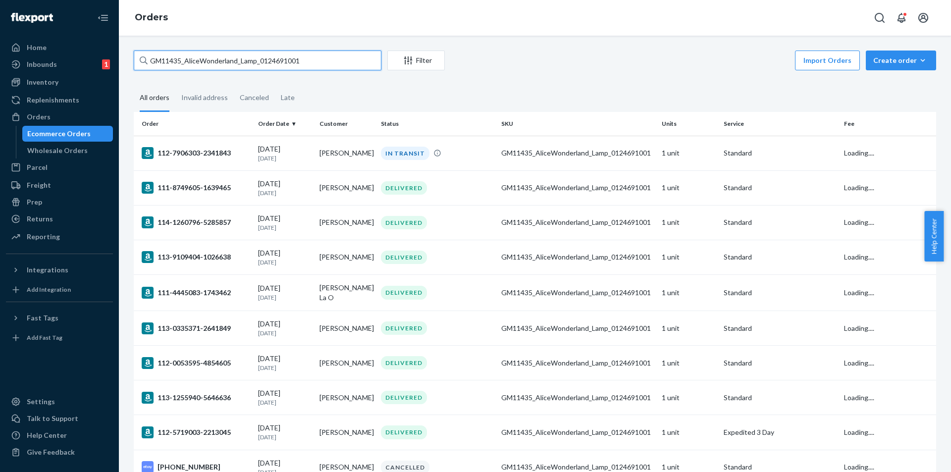
click at [326, 62] on input "GM11435_AliceWonderland_Lamp_0124691001" at bounding box center [258, 61] width 248 height 20
paste input "36_LoveEveryMomentMonkey_0303094003"
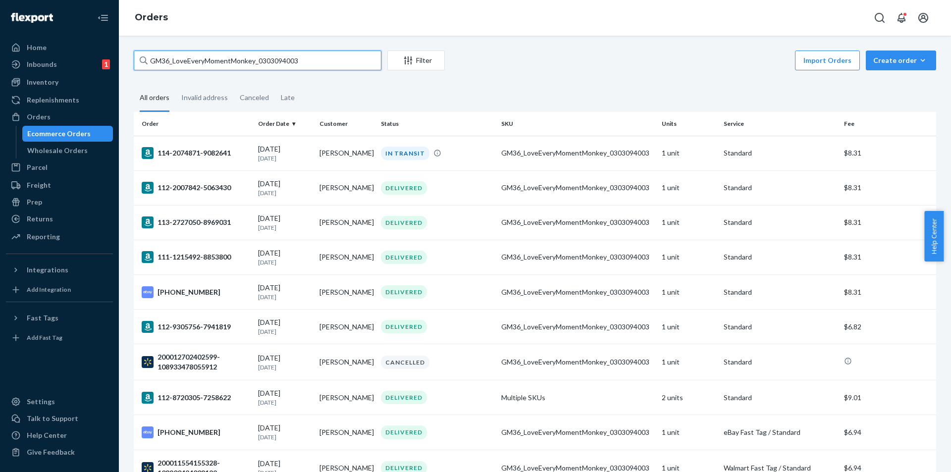
type input "GM36_LoveEveryMomentMonkey_0303094003"
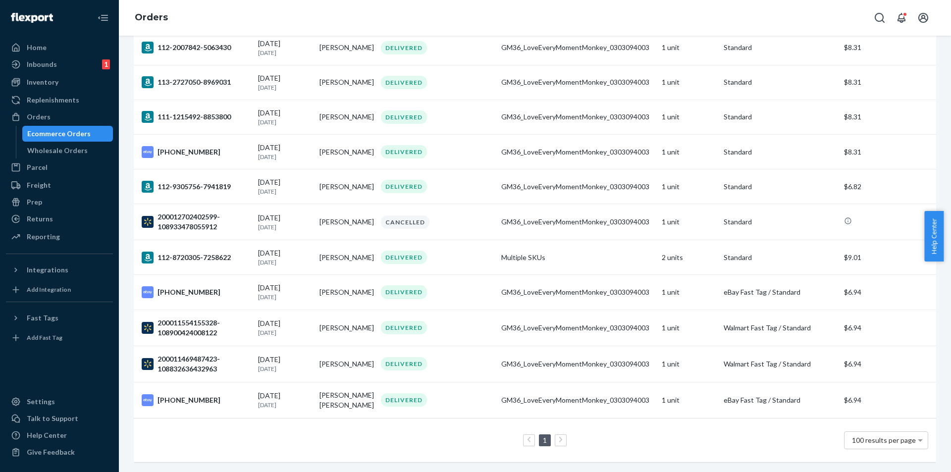
scroll to position [97, 0]
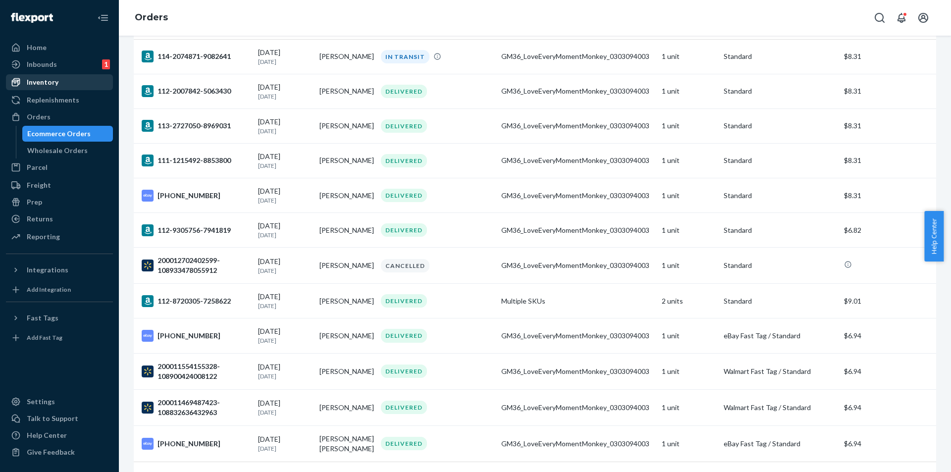
click at [53, 79] on div "Inventory" at bounding box center [43, 82] width 32 height 10
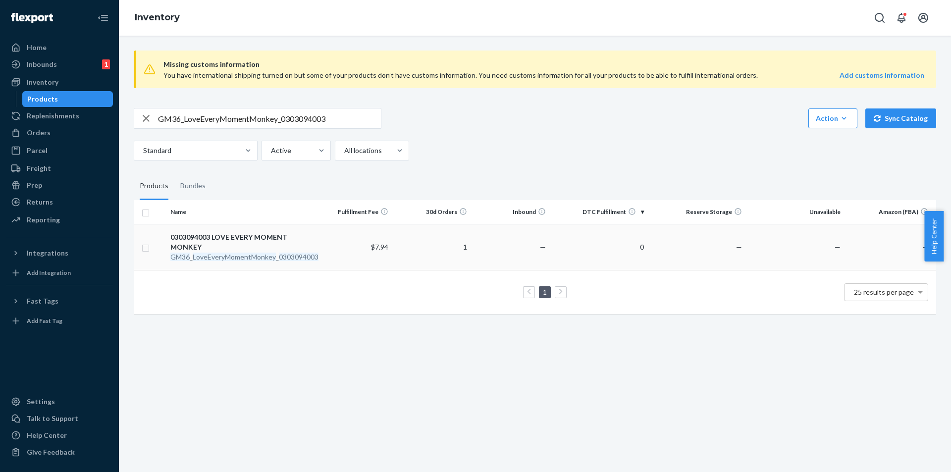
click at [245, 260] on em "LoveEveryMomentMonkey" at bounding box center [234, 257] width 83 height 8
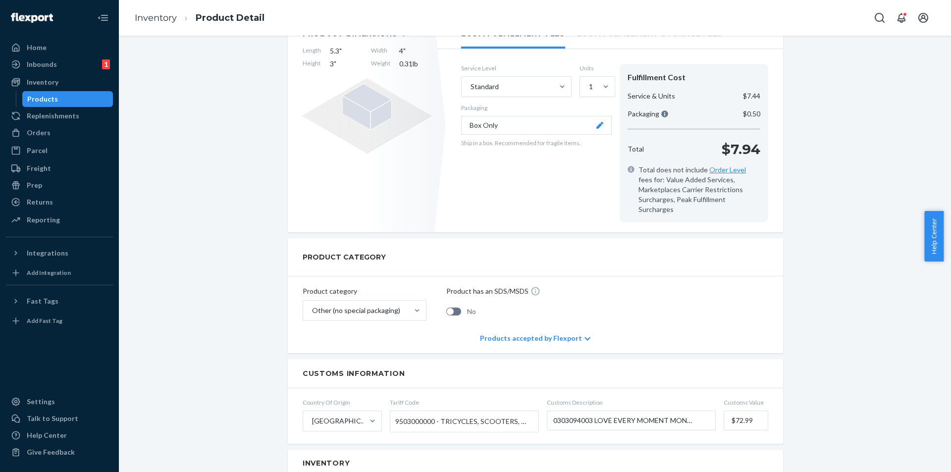
scroll to position [178, 0]
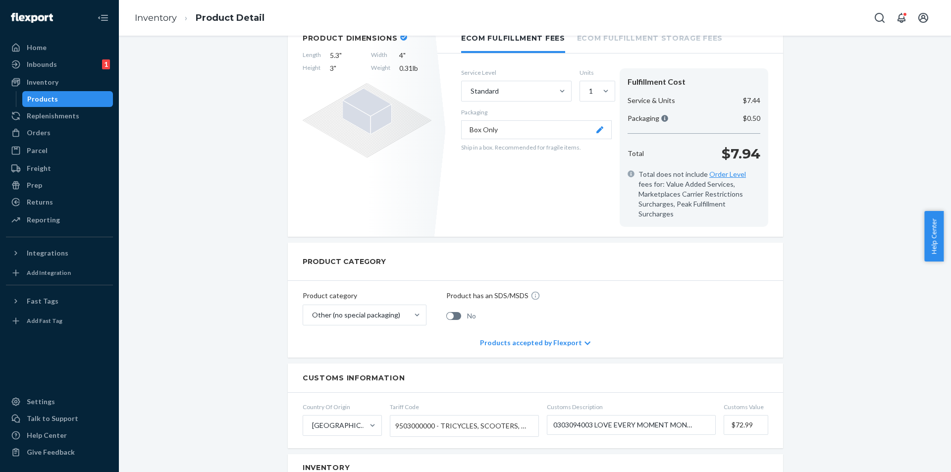
click at [72, 101] on div "Products" at bounding box center [67, 99] width 89 height 14
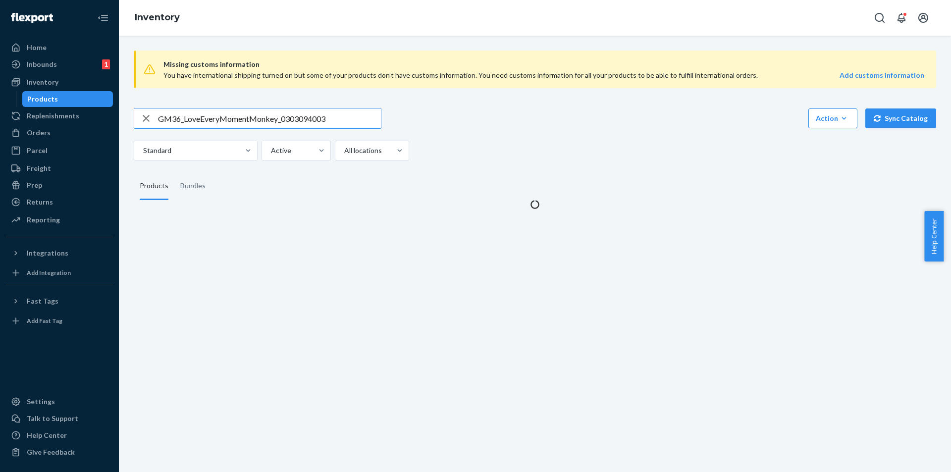
click at [349, 121] on input "GM36_LoveEveryMomentMonkey_0303094003" at bounding box center [269, 119] width 223 height 20
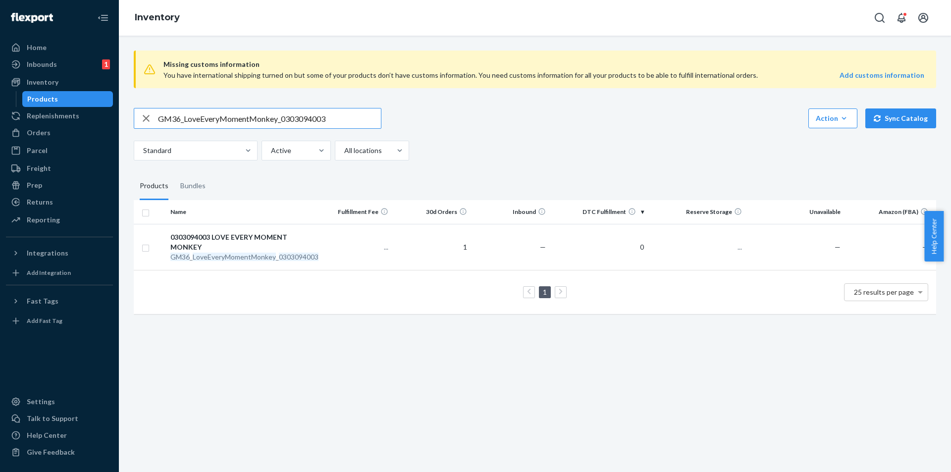
click at [349, 121] on input "GM36_LoveEveryMomentMonkey_0303094003" at bounding box center [269, 119] width 223 height 20
type input "GM84_WingedMonkeyWithToto_0302978001"
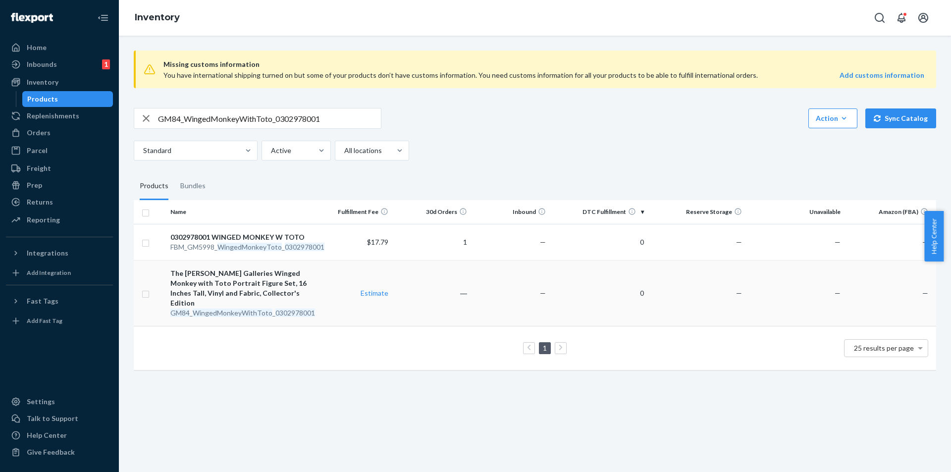
click at [268, 309] on em "WingedMonkeyWithToto" at bounding box center [233, 313] width 80 height 8
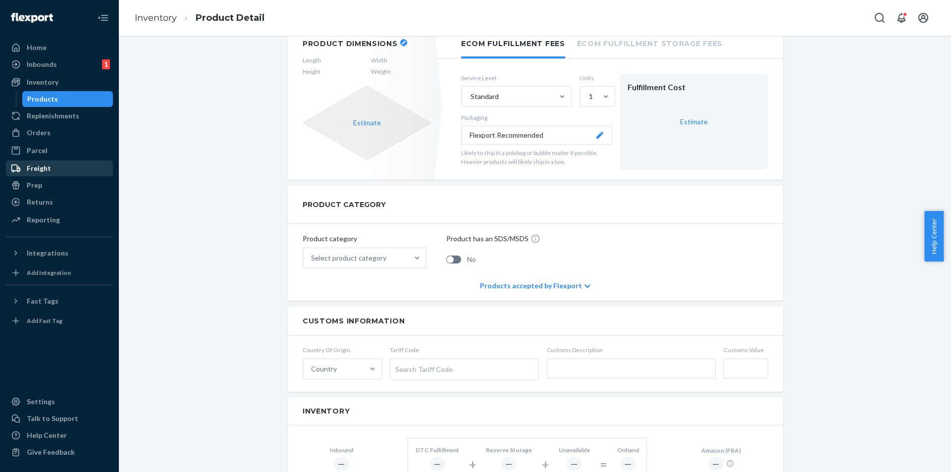
scroll to position [198, 0]
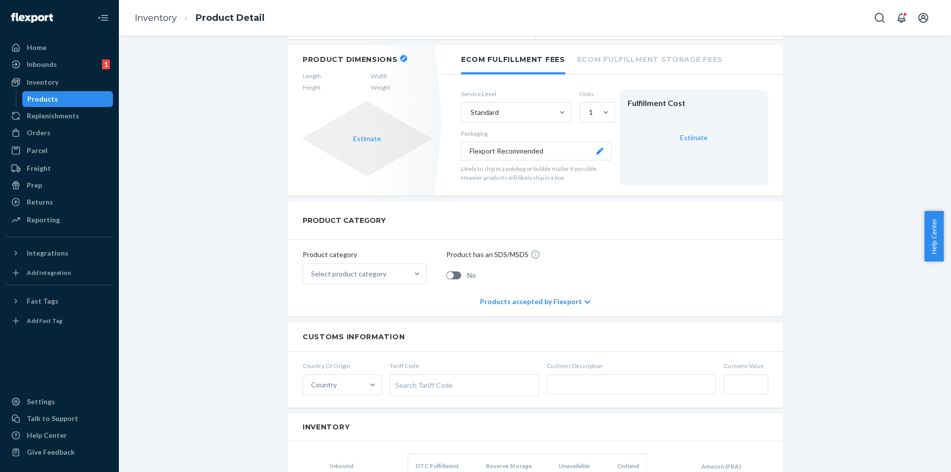
click at [80, 100] on div "Products" at bounding box center [67, 99] width 89 height 14
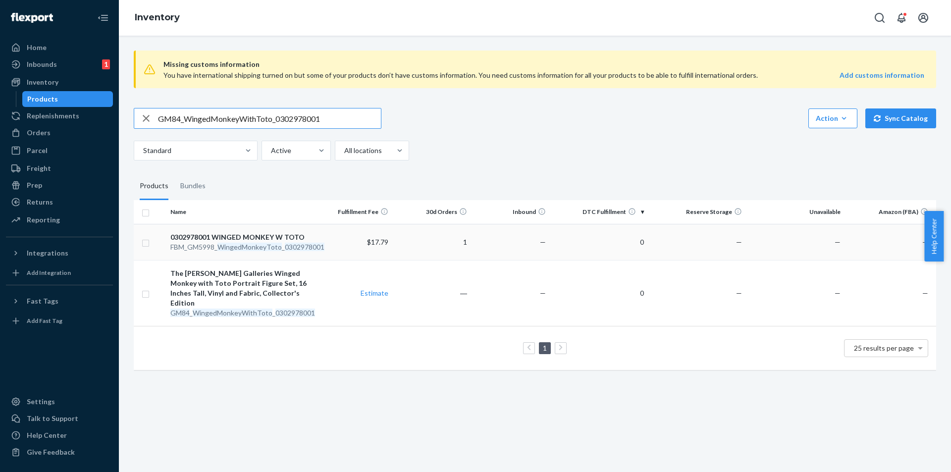
click at [247, 245] on em "WingedMonkeyToto" at bounding box center [250, 247] width 64 height 8
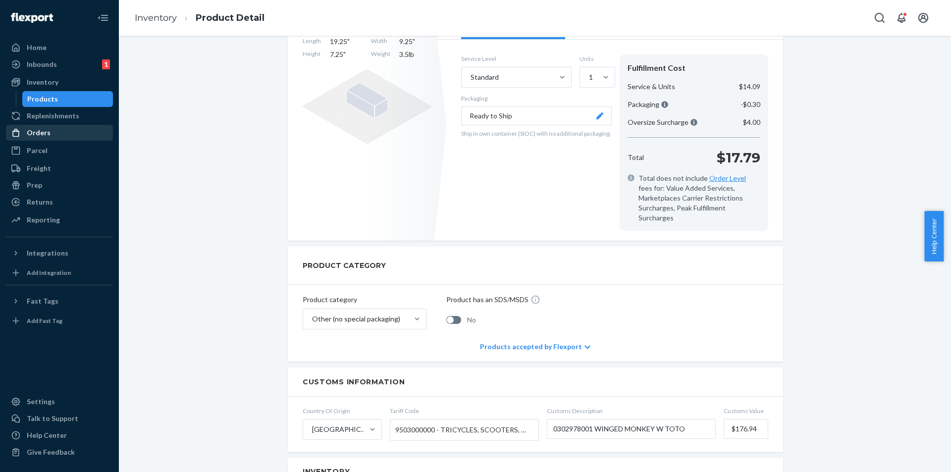
scroll to position [149, 0]
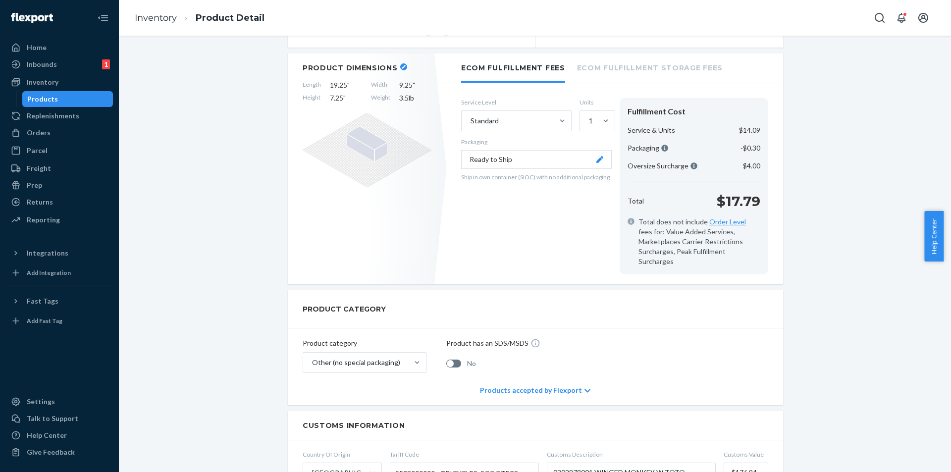
click at [47, 142] on ul "Home Inbounds 1 Shipping Plans Problems 1 Inventory Products Replenishments Ord…" at bounding box center [59, 134] width 107 height 189
click at [50, 134] on div "Orders" at bounding box center [59, 133] width 105 height 14
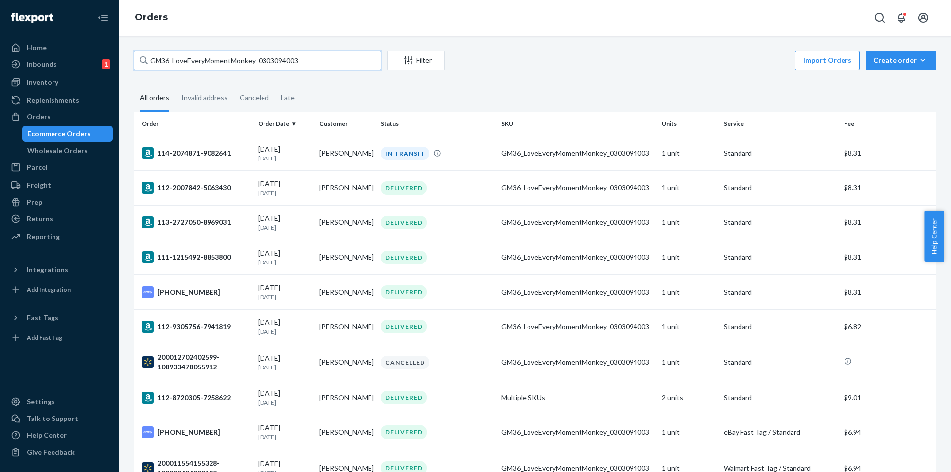
click at [330, 57] on input "GM36_LoveEveryMomentMonkey_0303094003" at bounding box center [258, 61] width 248 height 20
paste input "84_WingedMonkeyWithToto_0302978001"
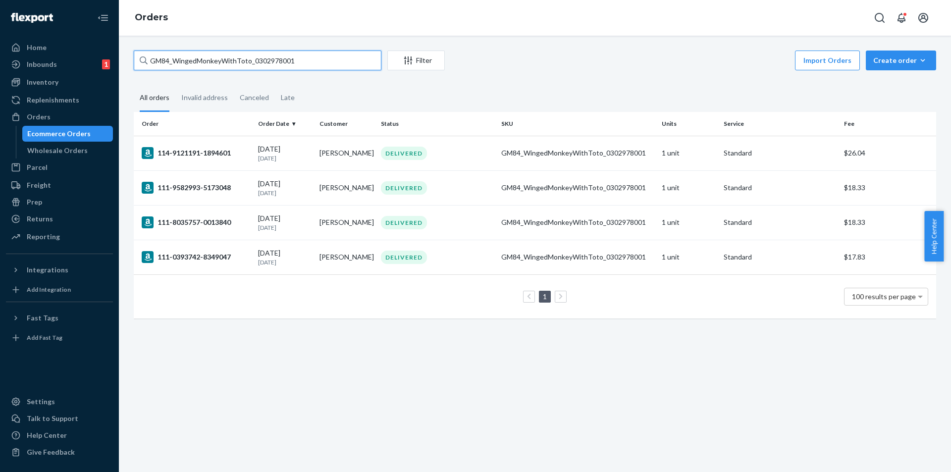
click at [319, 62] on input "GM84_WingedMonkeyWithToto_0302978001" at bounding box center [258, 61] width 248 height 20
paste input "32_TKBannerBelieve_0138249"
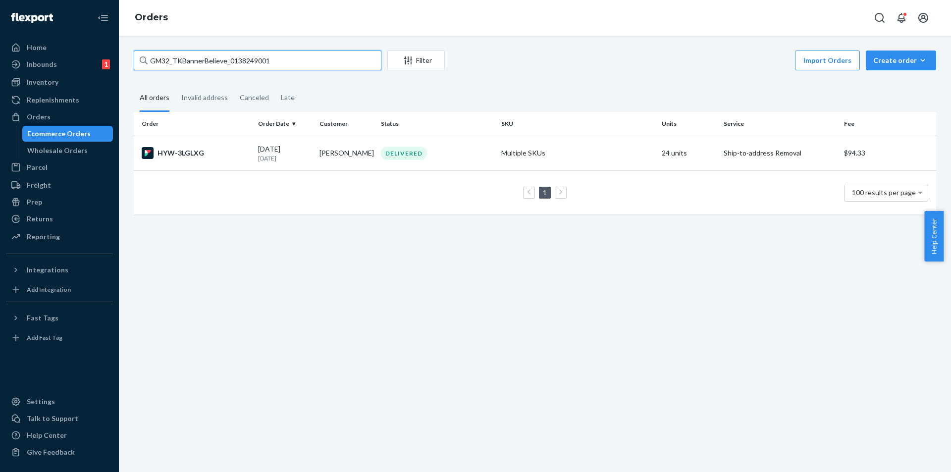
click at [291, 60] on input "GM32_TKBannerBelieve_0138249001" at bounding box center [258, 61] width 248 height 20
paste input "80_HoldMeHailey_0303092"
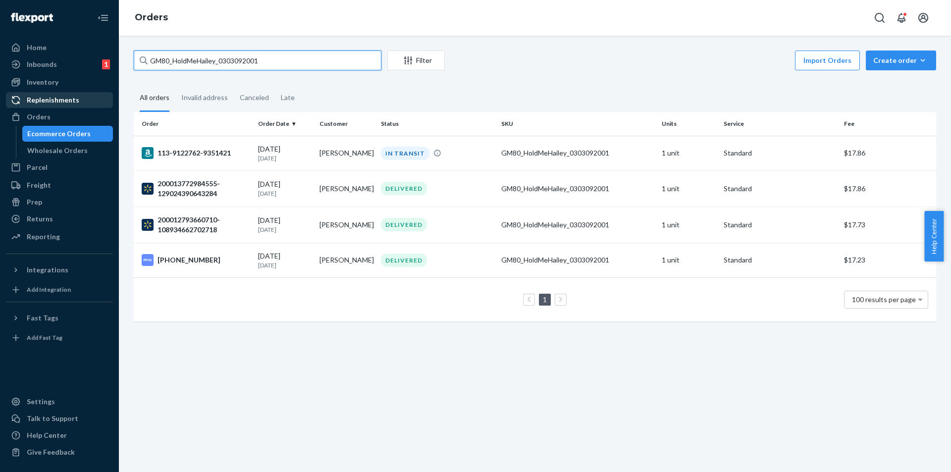
type input "GM80_HoldMeHailey_0303092001"
click at [39, 100] on div "Replenishments" at bounding box center [53, 100] width 53 height 10
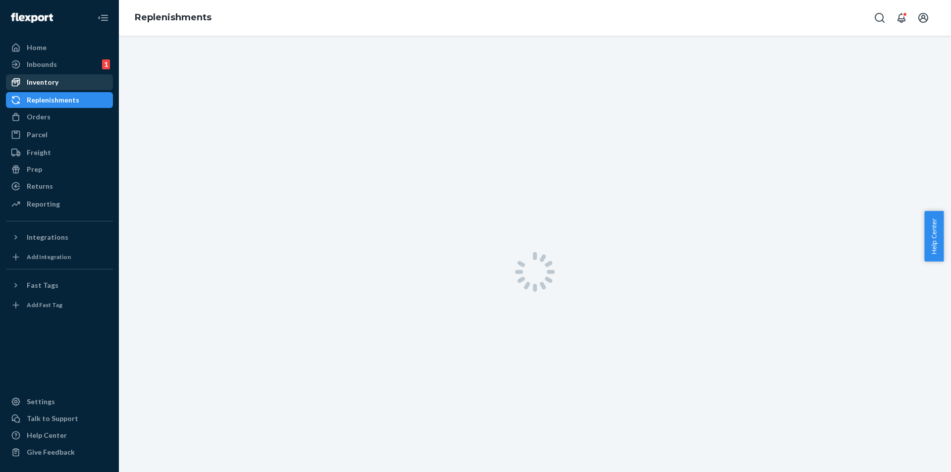
click at [45, 89] on div "Inventory" at bounding box center [59, 82] width 105 height 14
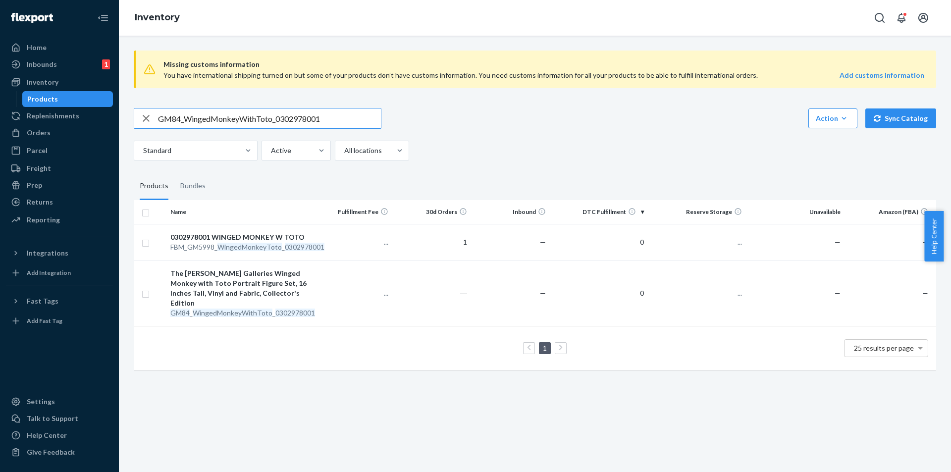
click at [332, 116] on input "GM84_WingedMonkeyWithToto_0302978001" at bounding box center [269, 119] width 223 height 20
type input "GM80_HoldMeHailey_0303092001"
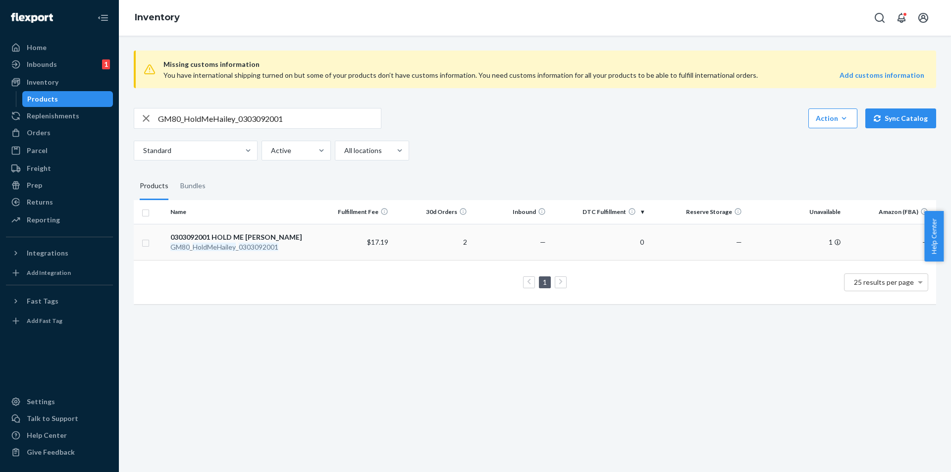
click at [238, 245] on div "GM80 _ HoldMeHailey _ 0303092001" at bounding box center [240, 247] width 140 height 10
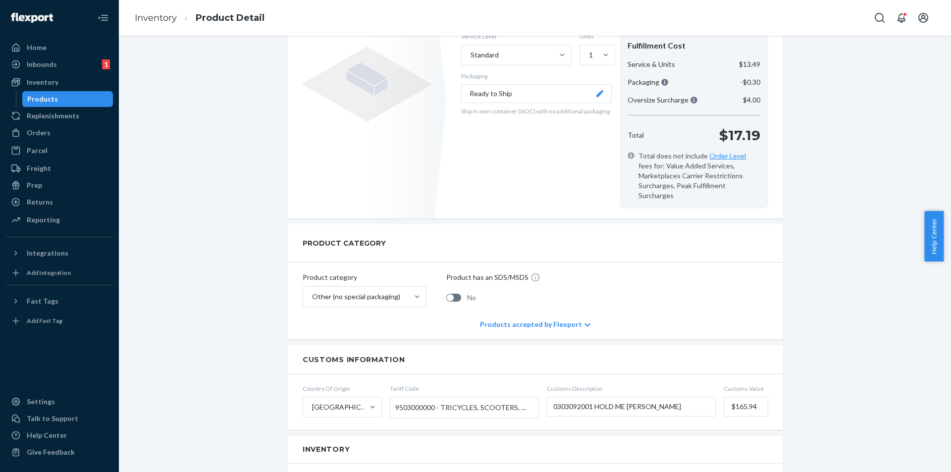
scroll to position [149, 0]
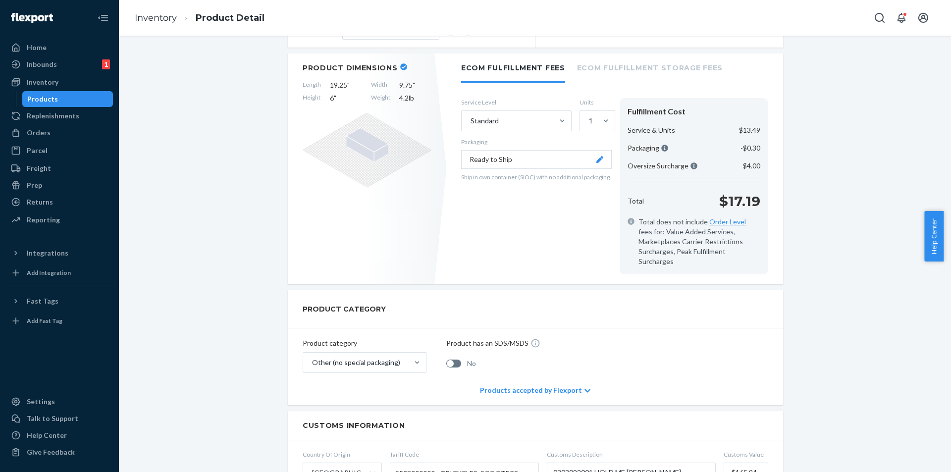
click at [65, 93] on div "Products" at bounding box center [67, 99] width 89 height 14
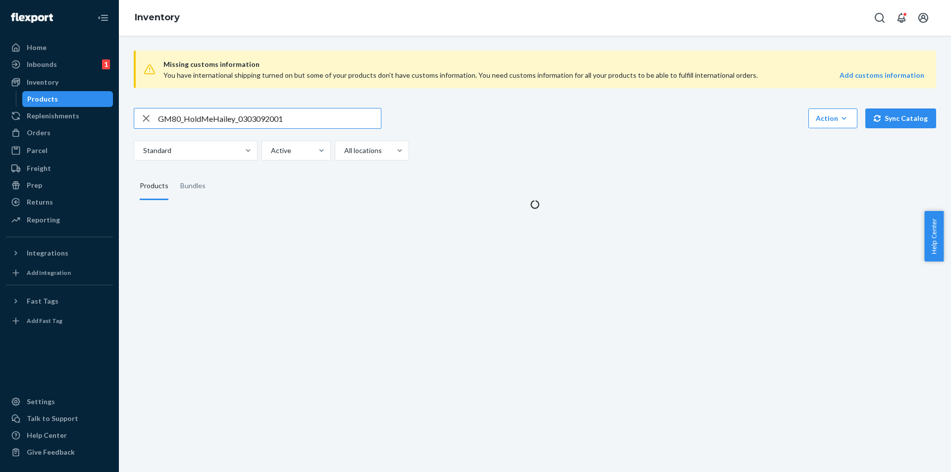
click at [312, 113] on input "GM80_HoldMeHailey_0303092001" at bounding box center [269, 119] width 223 height 20
click at [313, 112] on input "GM80_HoldMeHailey_0303092001" at bounding box center [269, 119] width 223 height 20
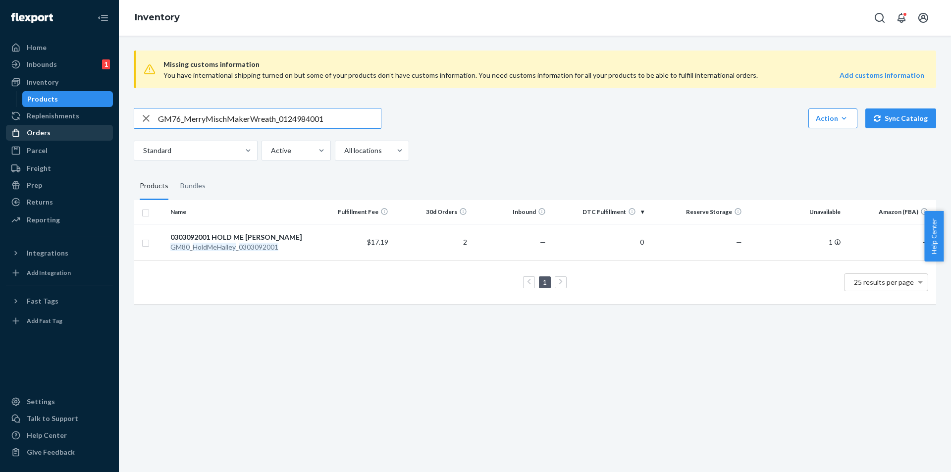
type input "GM76_MerryMischMakerWreath_0124984001"
click at [62, 128] on div "Orders" at bounding box center [59, 133] width 105 height 14
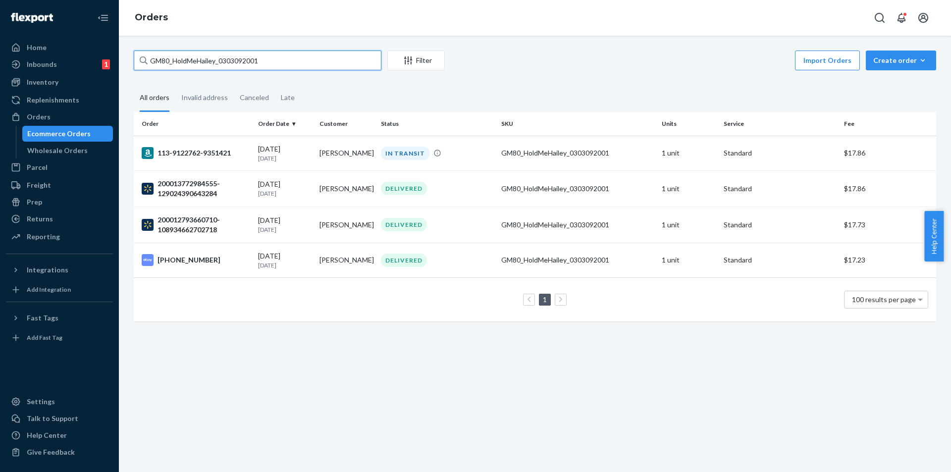
click at [299, 58] on input "GM80_HoldMeHailey_0303092001" at bounding box center [258, 61] width 248 height 20
paste input "76_MerryMischMakerWreath_0124984"
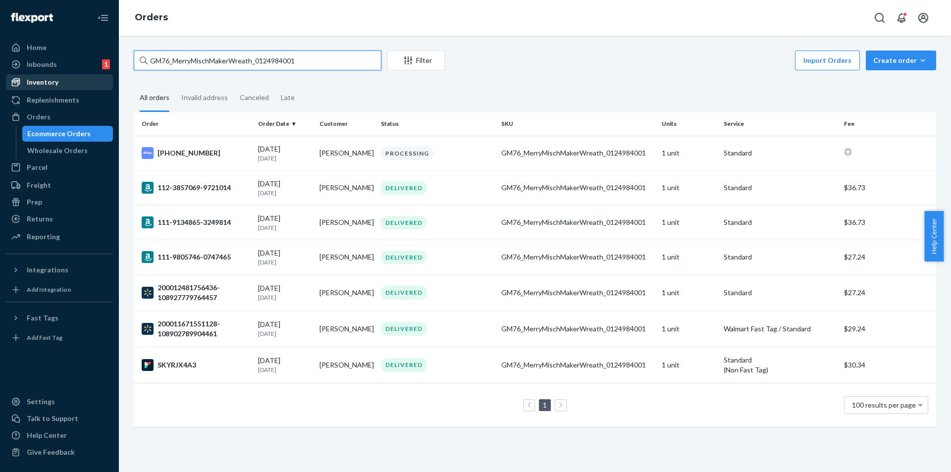
type input "GM76_MerryMischMakerWreath_0124984001"
click at [61, 84] on div "Inventory" at bounding box center [59, 82] width 105 height 14
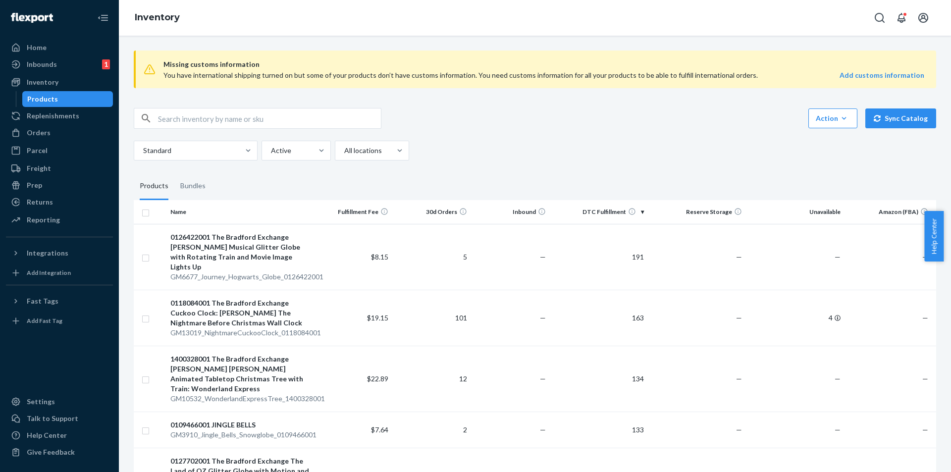
click at [241, 122] on input "text" at bounding box center [269, 119] width 223 height 20
paste input "GM64_HarryPotterTreeTopper_0138882001"
type input "GM64_HarryPotterTreeTopper_0138882001"
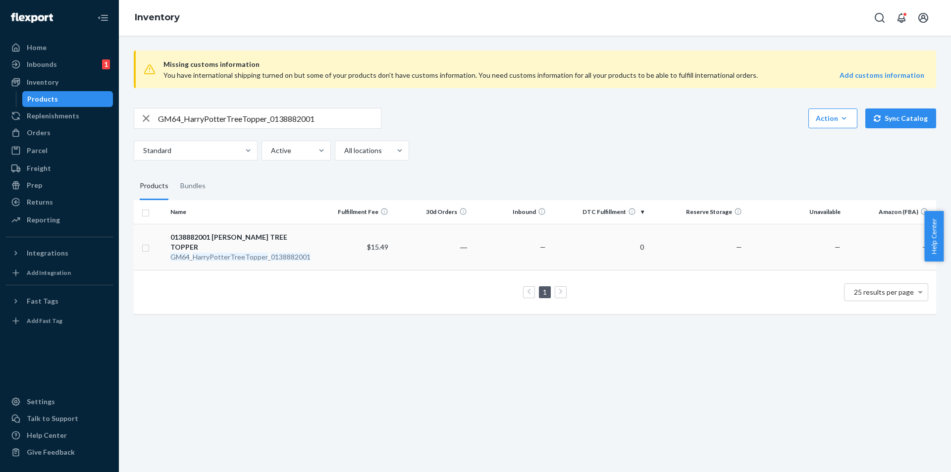
click at [272, 253] on em "0138882001" at bounding box center [291, 257] width 40 height 8
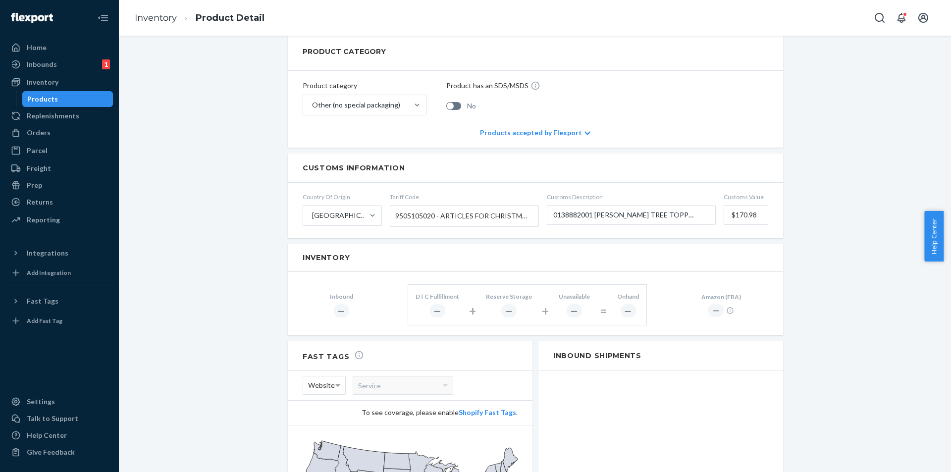
scroll to position [446, 0]
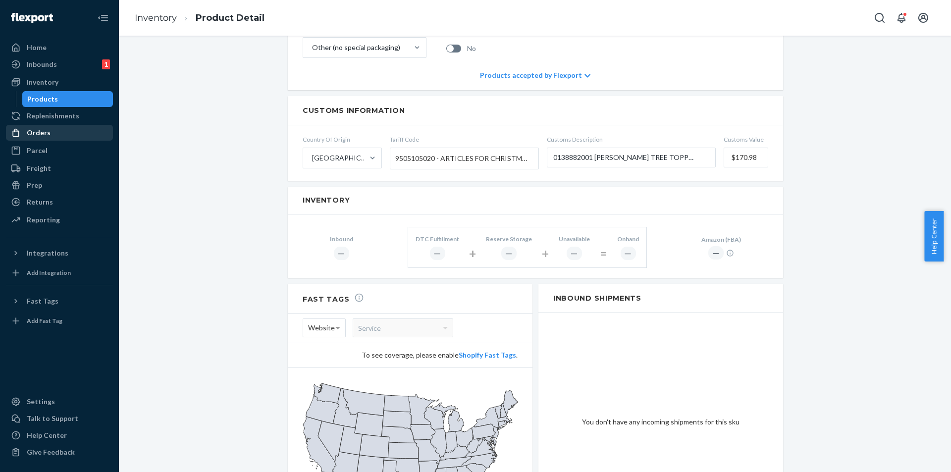
click at [65, 138] on div "Orders" at bounding box center [59, 133] width 105 height 14
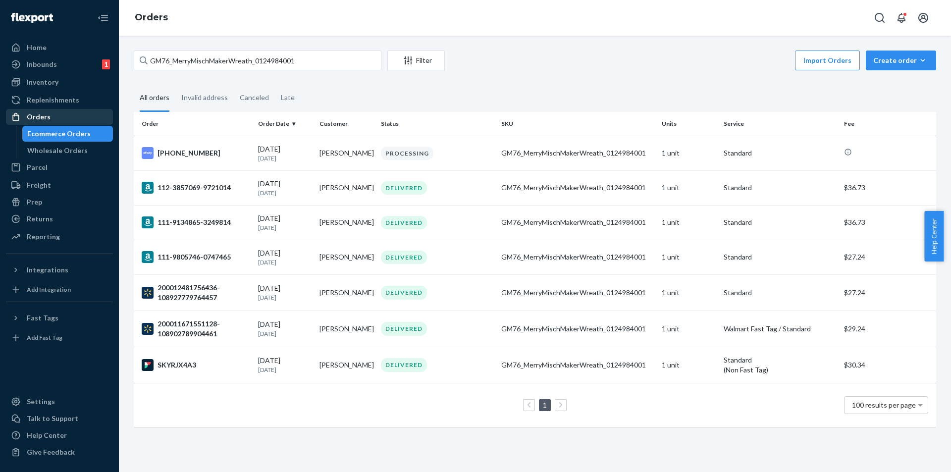
click at [65, 118] on div "Orders" at bounding box center [59, 117] width 105 height 14
click at [319, 53] on input "GM76_MerryMischMakerWreath_0124984001" at bounding box center [258, 61] width 248 height 20
paste input "64_HarryPotterTreeTopper_0138882"
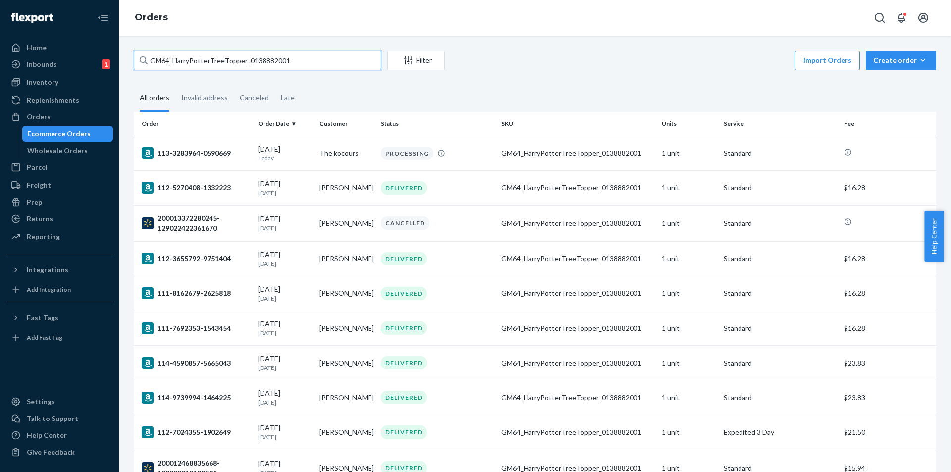
click at [318, 61] on input "GM64_HarryPotterTreeTopper_0138882001" at bounding box center [258, 61] width 248 height 20
paste input "FBA_GM2449_AliciaGentleTouch_301783"
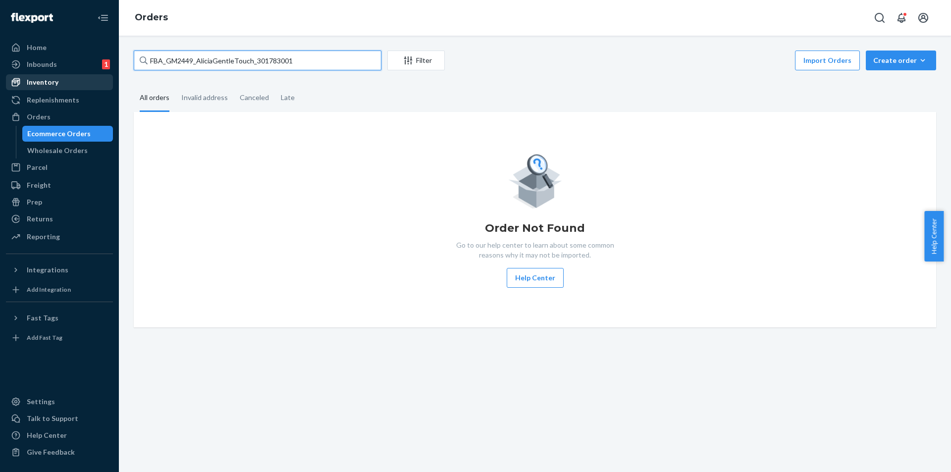
type input "FBA_GM2449_AliciaGentleTouch_301783001"
click at [70, 87] on div "Inventory" at bounding box center [59, 82] width 105 height 14
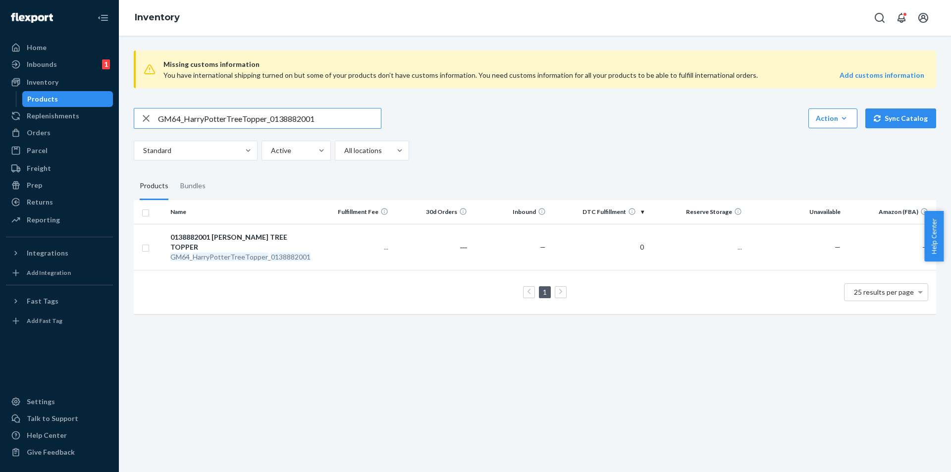
click at [327, 116] on input "GM64_HarryPotterTreeTopper_0138882001" at bounding box center [269, 119] width 223 height 20
type input "FBA_GM2449_AliciaGentleTouch_301783001"
click at [244, 261] on em "AliciaGentleTouch" at bounding box center [246, 257] width 58 height 8
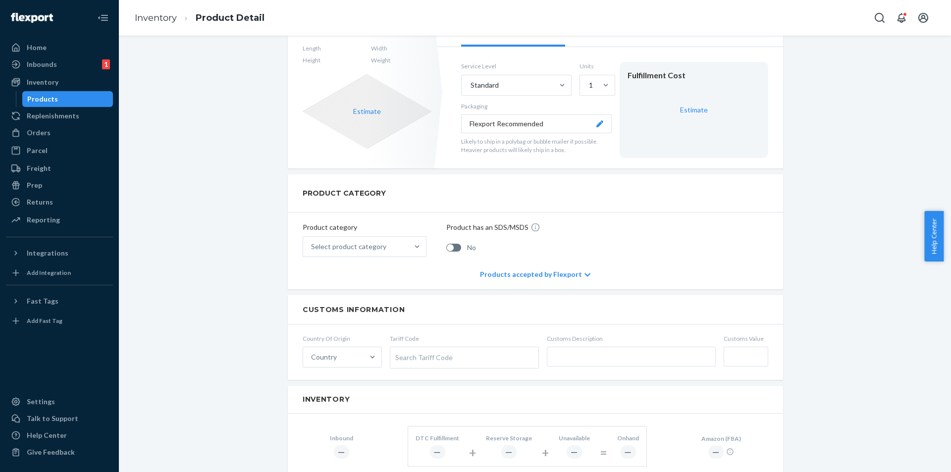
scroll to position [396, 0]
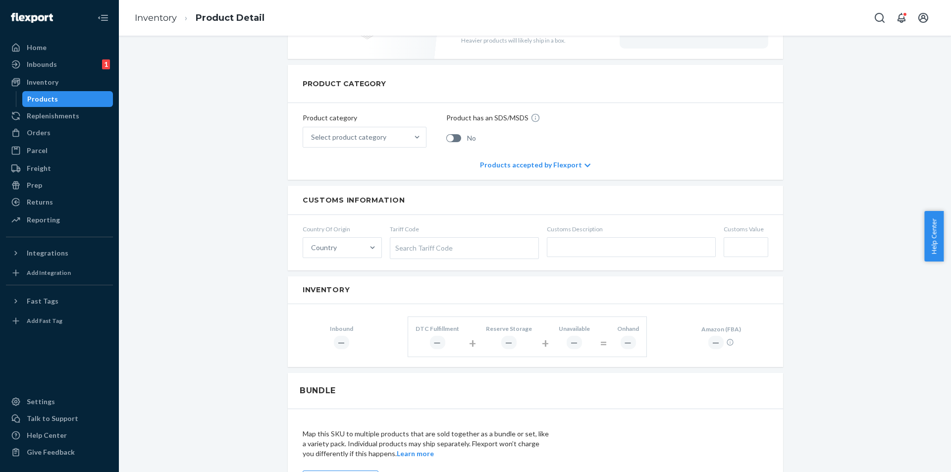
click at [72, 95] on div "Products" at bounding box center [67, 99] width 89 height 14
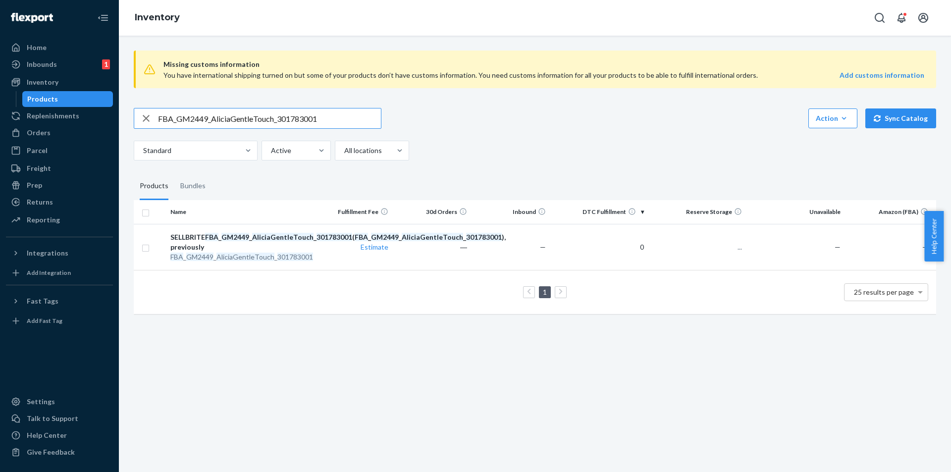
click at [359, 121] on input "FBA_GM2449_AliciaGentleTouch_301783001" at bounding box center [269, 119] width 223 height 20
type input "GM44_TheJoker_0141690001"
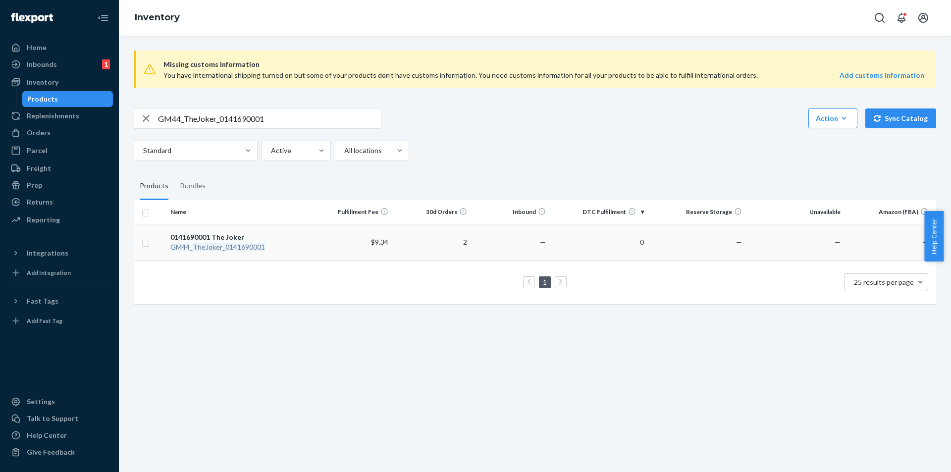
click at [232, 246] on em "0141690001" at bounding box center [245, 247] width 40 height 8
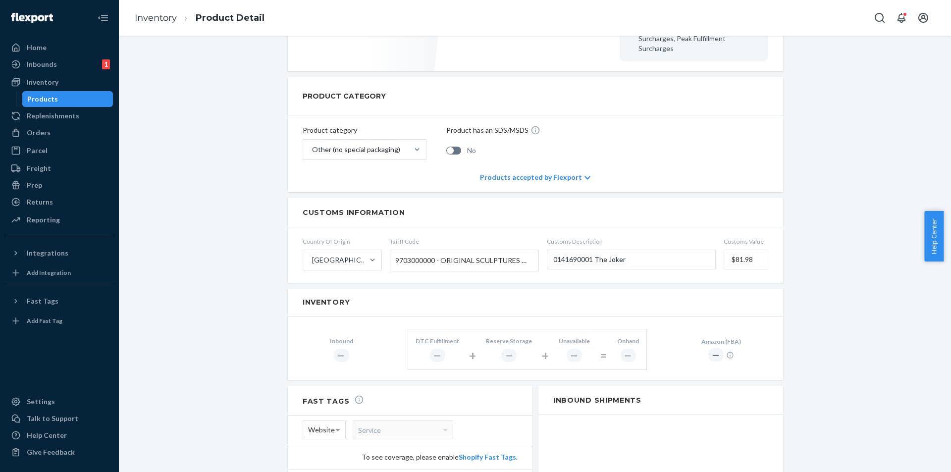
scroll to position [347, 0]
click at [63, 130] on div "Orders" at bounding box center [59, 133] width 105 height 14
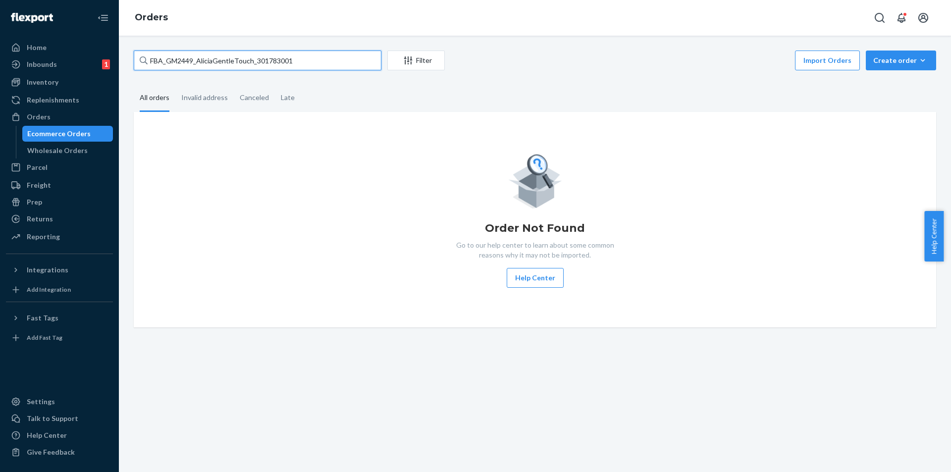
click at [341, 56] on input "FBA_GM2449_AliciaGentleTouch_301783001" at bounding box center [258, 61] width 248 height 20
paste input "GM44_TheJoker_0141690"
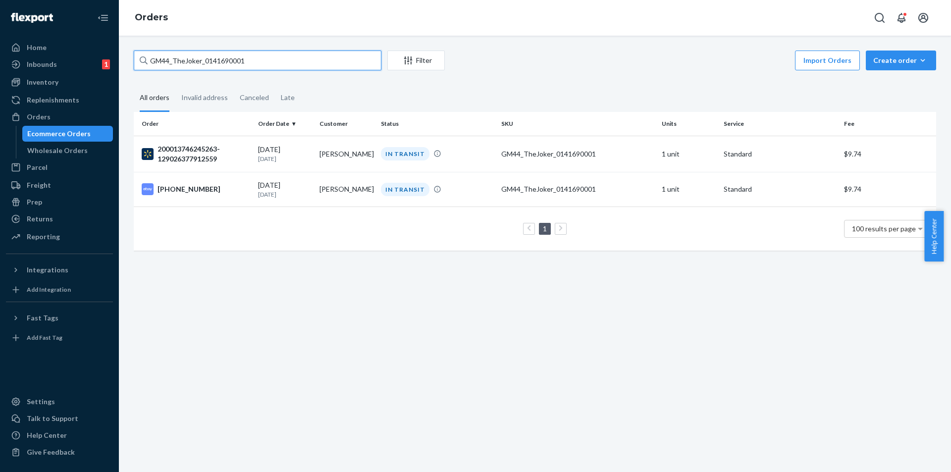
type input "GM44_TheJoker_0141690001"
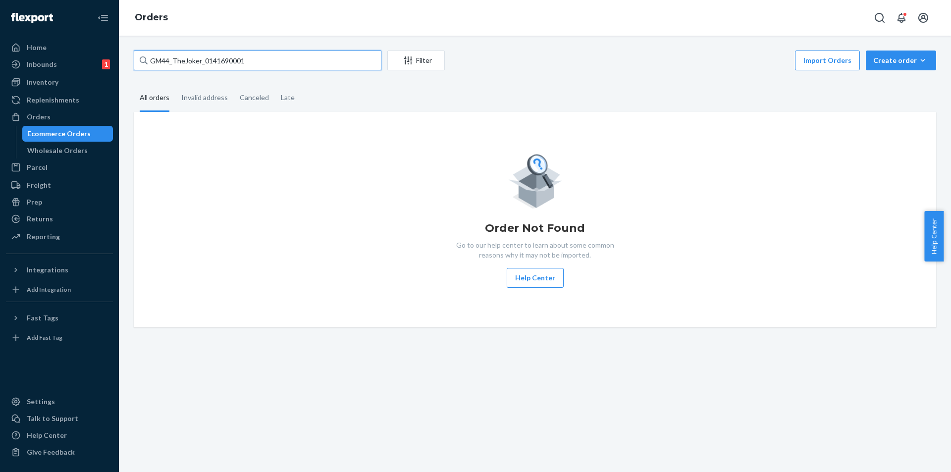
click at [341, 56] on input "GM44_TheJoker_0141690001" at bounding box center [258, 61] width 248 height 20
click at [61, 78] on div "Inventory" at bounding box center [59, 82] width 105 height 14
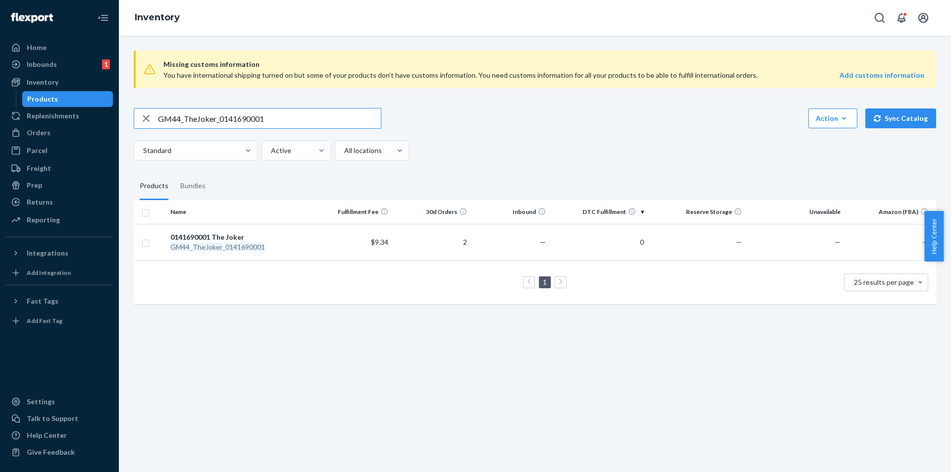
click at [281, 120] on input "GM44_TheJoker_0141690001" at bounding box center [269, 119] width 223 height 20
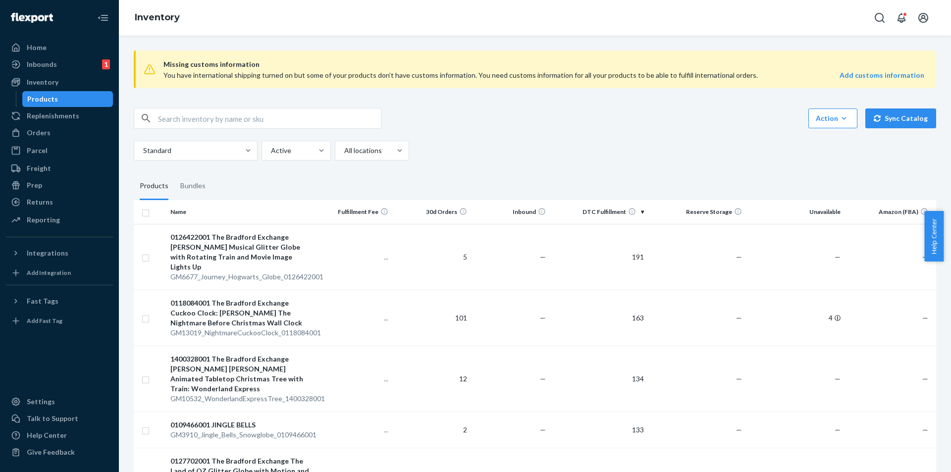
click at [290, 113] on input "text" at bounding box center [269, 119] width 223 height 20
paste input "GM44_TheJoker_0141690001"
type input "GM44_TheJoker_0141690001"
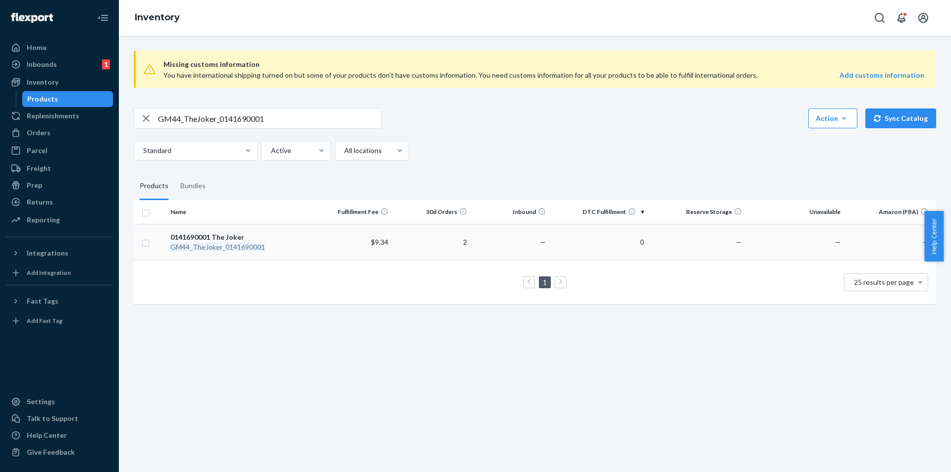
click at [197, 242] on div "GM44 _ TheJoker _ 0141690001" at bounding box center [240, 247] width 140 height 10
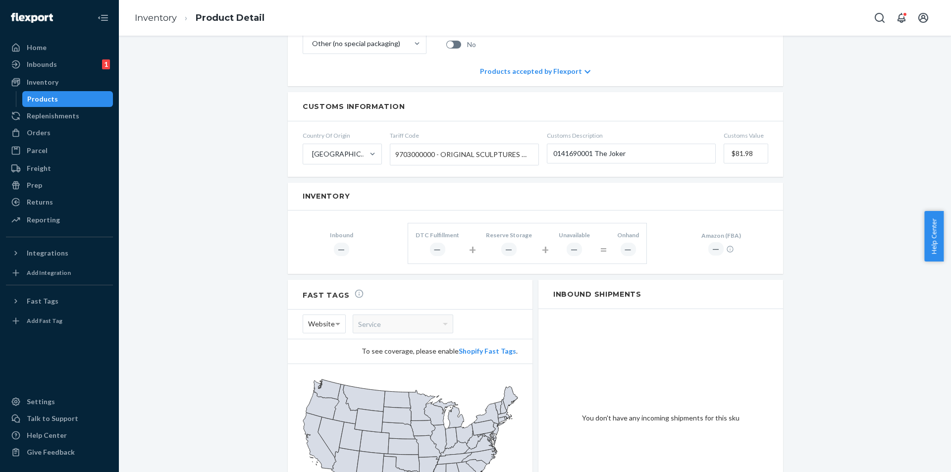
scroll to position [396, 0]
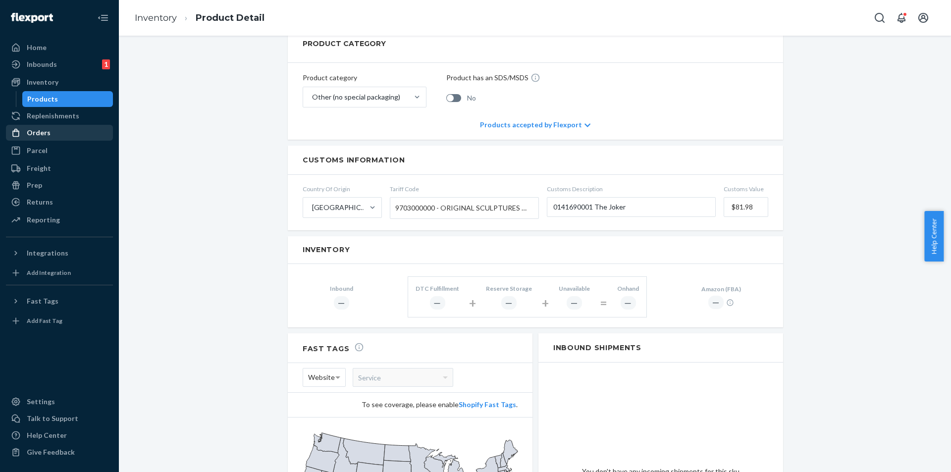
click at [43, 135] on div "Orders" at bounding box center [39, 133] width 24 height 10
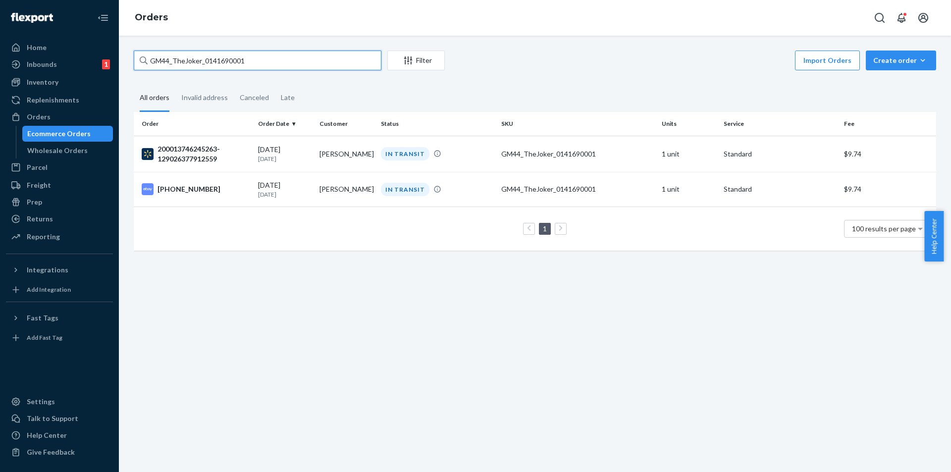
click at [266, 58] on input "GM44_TheJoker_0141690001" at bounding box center [258, 61] width 248 height 20
paste input "2251_Clowning_Around_Globe_012358101"
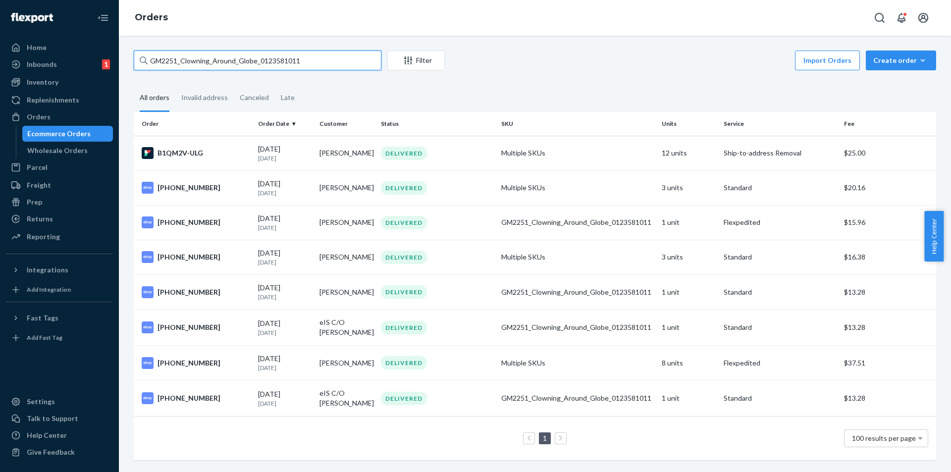
click at [289, 58] on input "GM2251_Clowning_Around_Globe_0123581011" at bounding box center [258, 61] width 248 height 20
paste input "48_LockShockBarrelCannister_013621300"
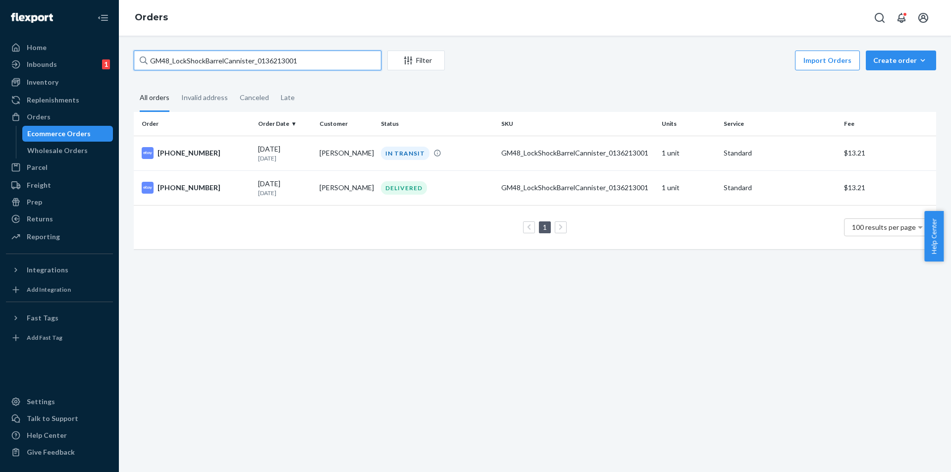
drag, startPoint x: 342, startPoint y: 68, endPoint x: 333, endPoint y: 63, distance: 10.0
click at [341, 68] on input "GM48_LockShockBarrelCannister_0136213001" at bounding box center [258, 61] width 248 height 20
click at [333, 63] on input "GM48_LockShockBarrelCannister_0136213001" at bounding box center [258, 61] width 248 height 20
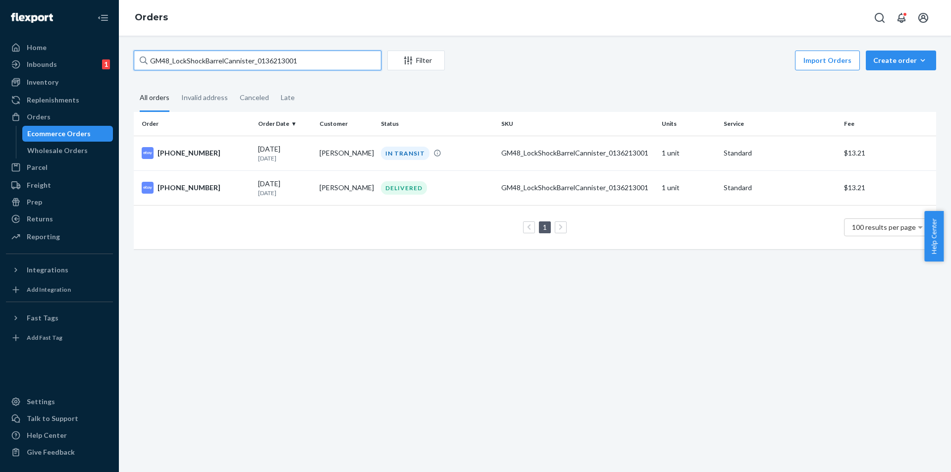
paste input "7882_Mickey_Solar_Greeter_0129625"
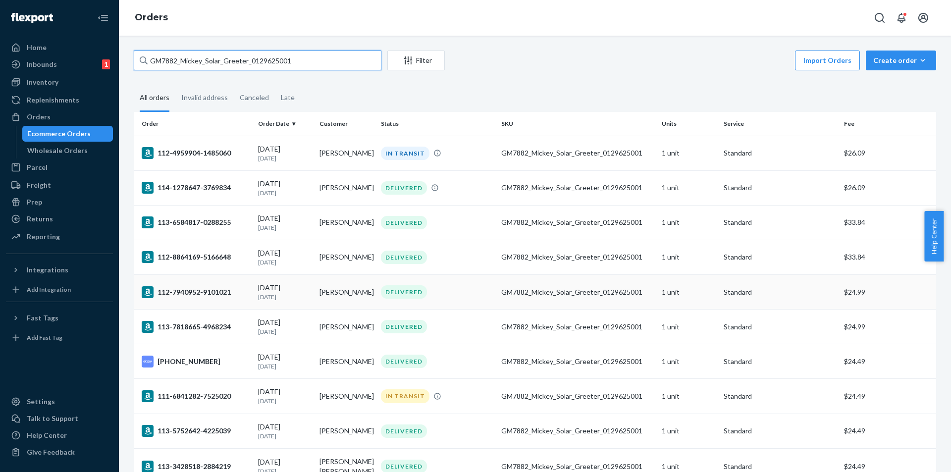
scroll to position [146, 0]
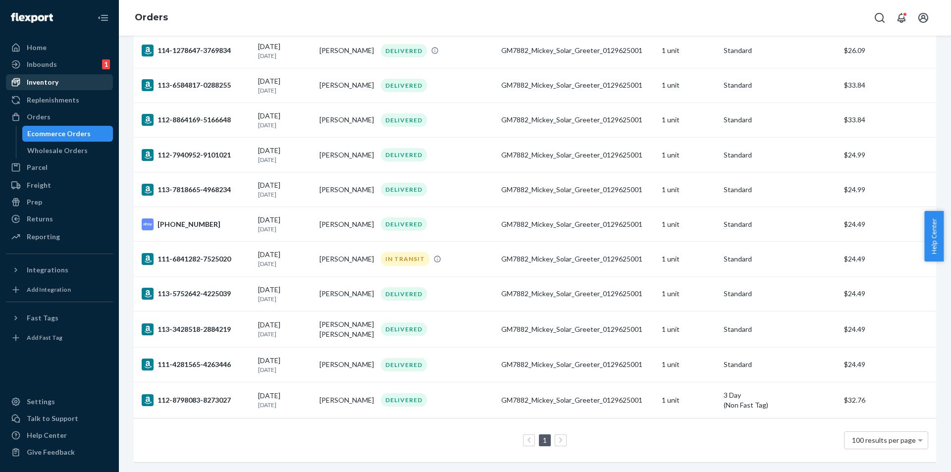
type input "GM7882_Mickey_Solar_Greeter_0129625001"
click at [54, 85] on div "Inventory" at bounding box center [43, 82] width 32 height 10
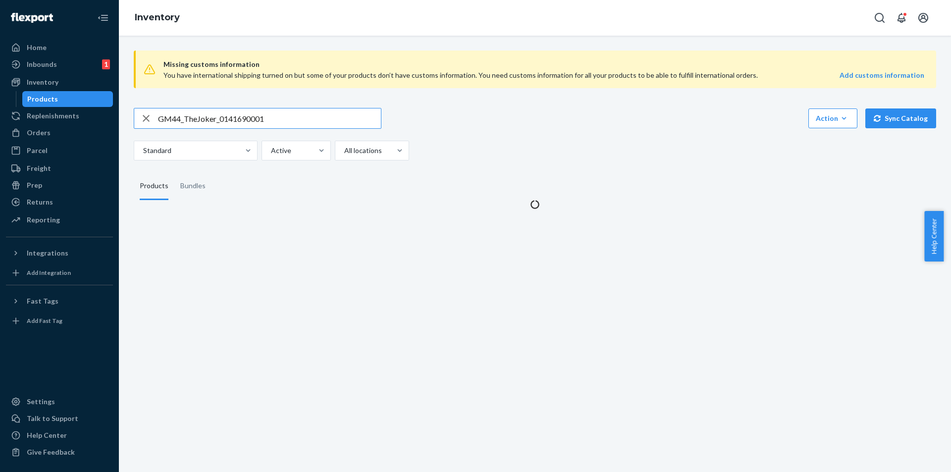
click at [319, 122] on input "GM44_TheJoker_0141690001" at bounding box center [269, 119] width 223 height 20
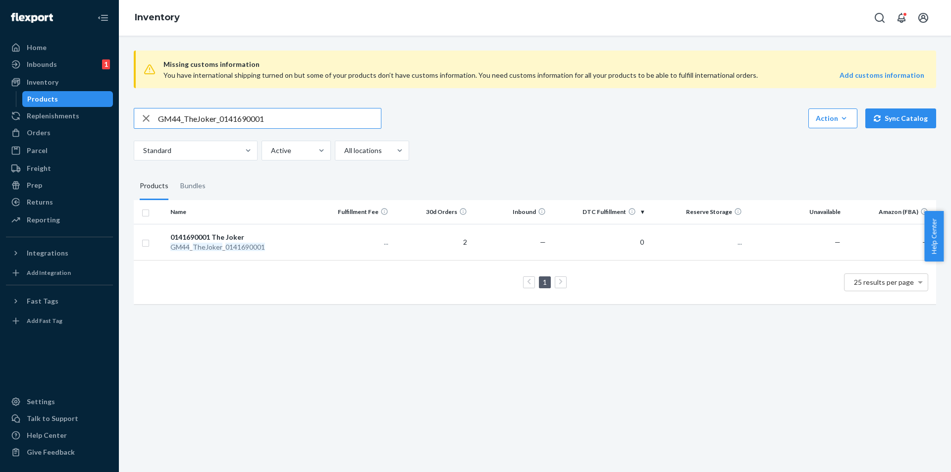
click at [319, 122] on input "GM44_TheJoker_0141690001" at bounding box center [269, 119] width 223 height 20
type input "GM7882_Mickey_Solar_Greeter_0129625001"
click at [258, 248] on em "Greeter" at bounding box center [256, 247] width 25 height 8
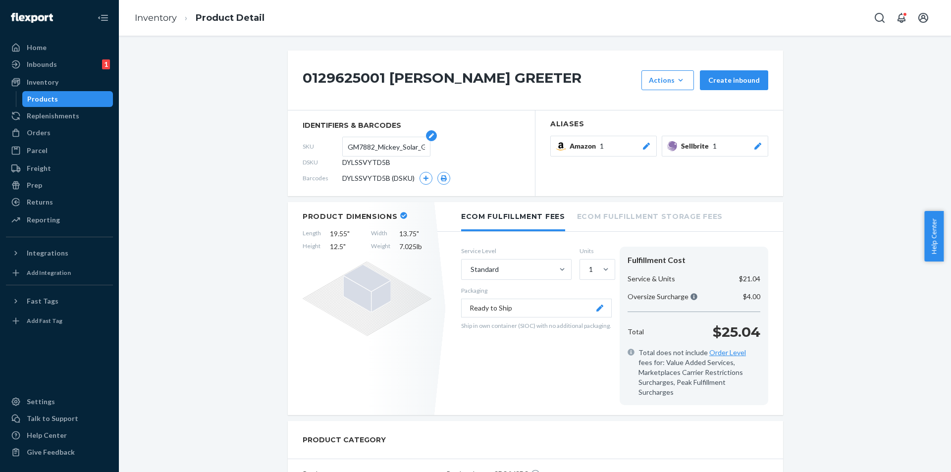
click at [376, 147] on input "GM7882_Mickey_Solar_Greeter_0129625001" at bounding box center [386, 146] width 77 height 19
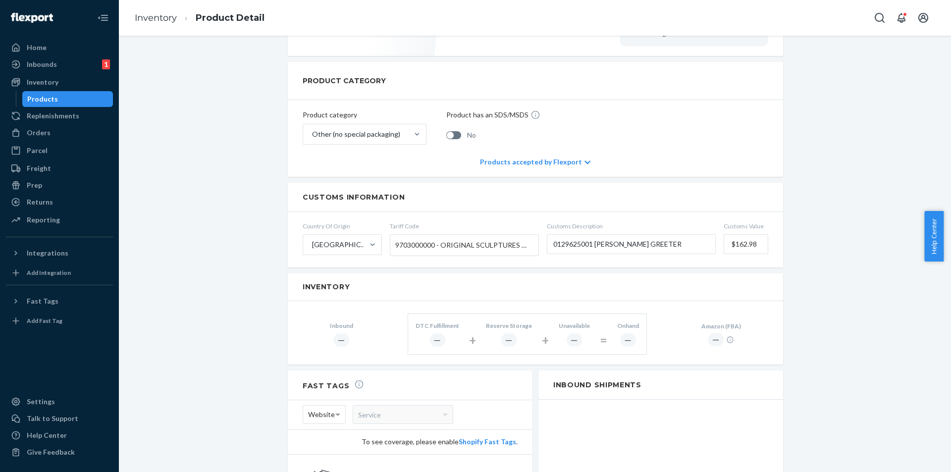
scroll to position [446, 0]
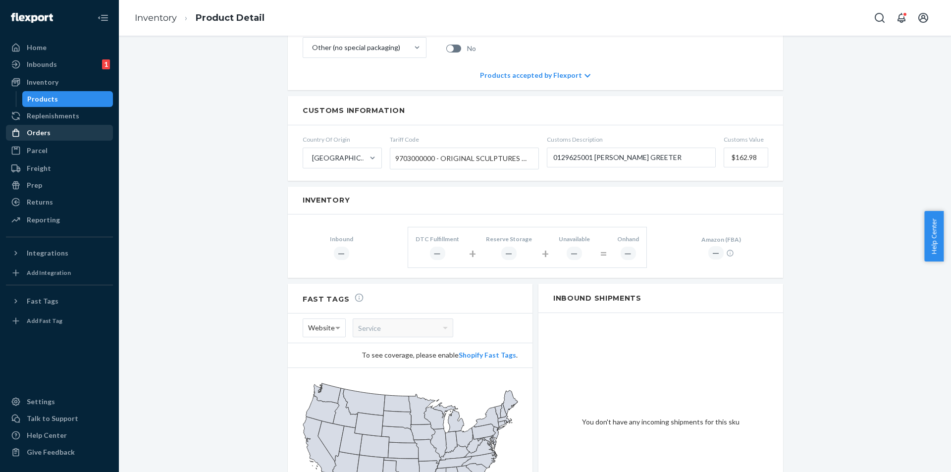
click at [44, 135] on div "Orders" at bounding box center [39, 133] width 24 height 10
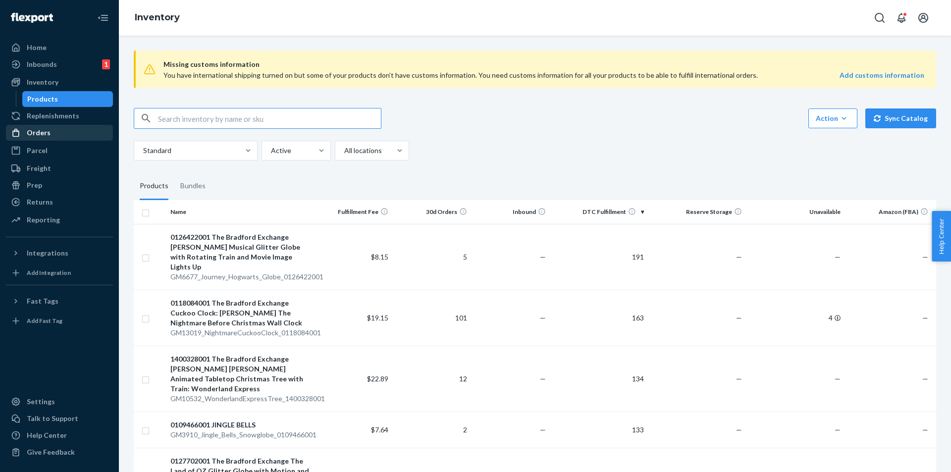
click at [68, 138] on div "Orders" at bounding box center [59, 133] width 105 height 14
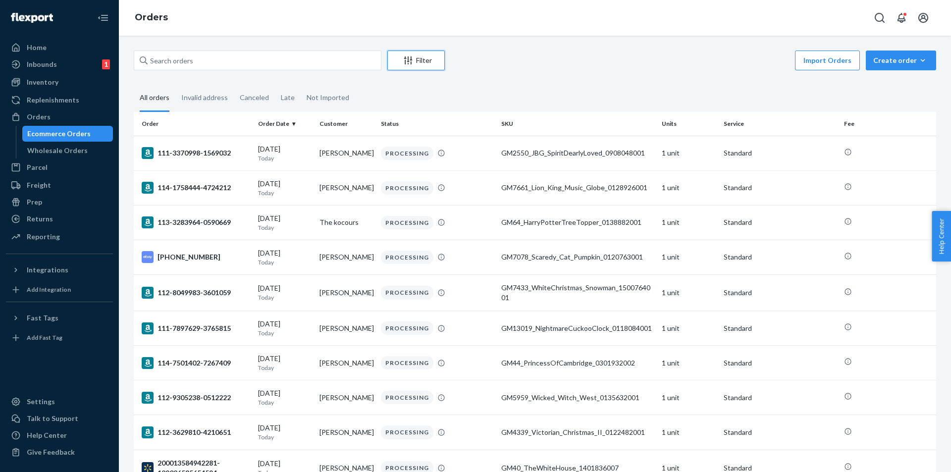
click at [415, 63] on div "Filter" at bounding box center [416, 60] width 56 height 10
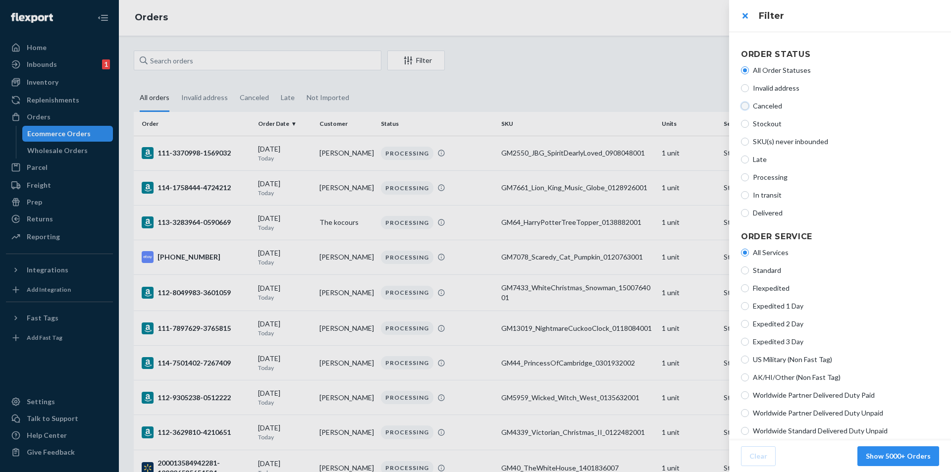
click at [747, 107] on input "Canceled" at bounding box center [745, 106] width 8 height 8
radio input "true"
radio input "false"
click at [908, 453] on button "Show 800 Orders" at bounding box center [902, 456] width 73 height 20
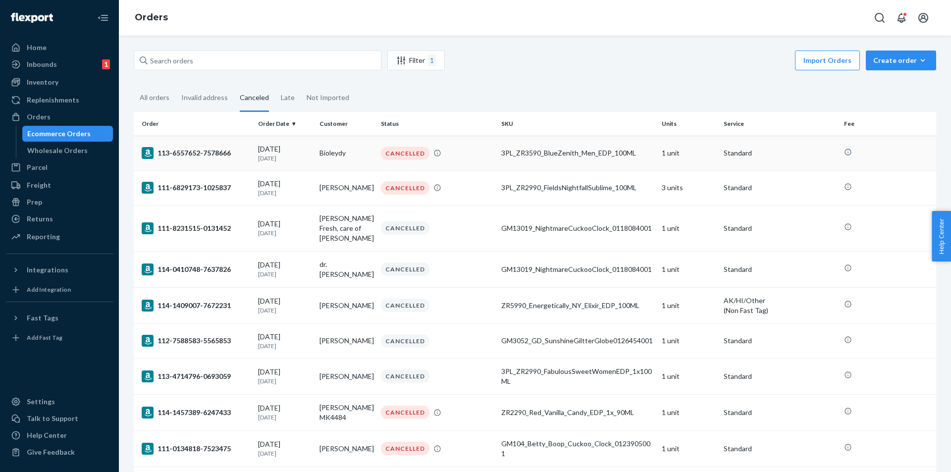
click at [407, 151] on div "CANCELLED" at bounding box center [405, 153] width 49 height 13
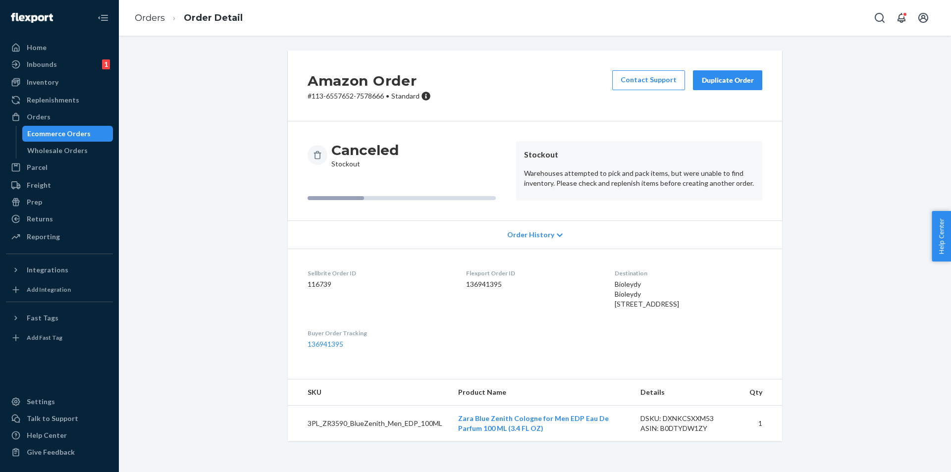
scroll to position [1, 0]
click at [371, 442] on td "3PL_ZR3590_BlueZenith_Men_EDP_100ML" at bounding box center [369, 424] width 163 height 36
copy td "3PL_ZR3590_BlueZenith_Men_EDP_100ML"
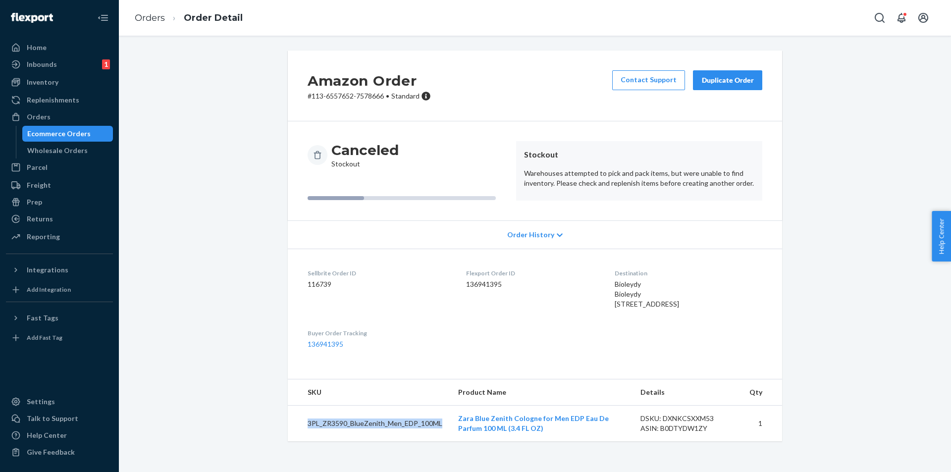
copy td "3PL_ZR3590_BlueZenith_Men_EDP_100ML"
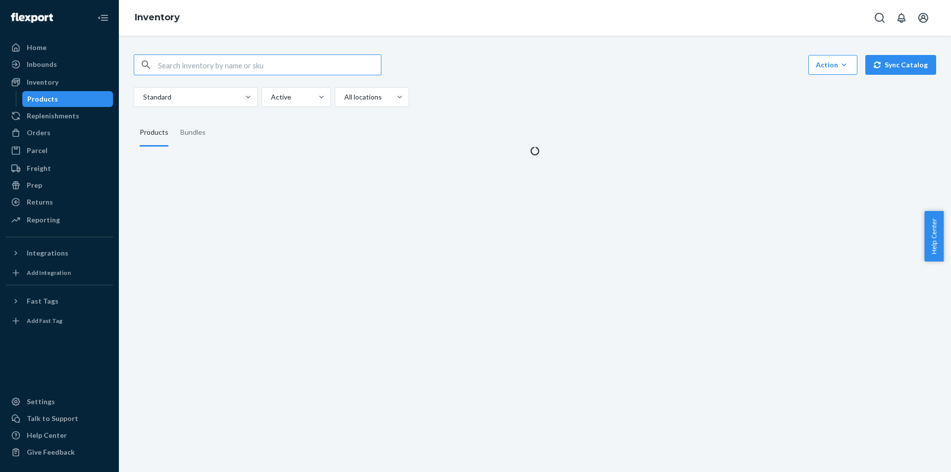
click at [244, 64] on input "text" at bounding box center [269, 65] width 223 height 20
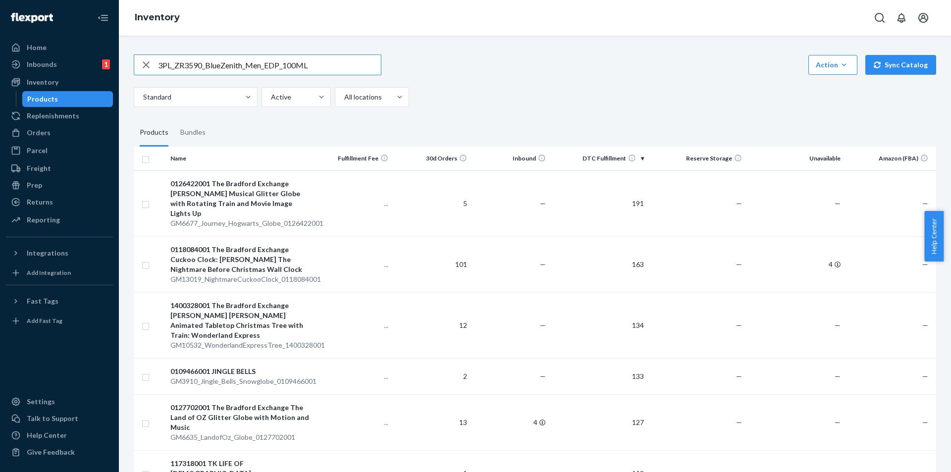
type input "3PL_ZR3590_BlueZenith_Men_EDP_100ML"
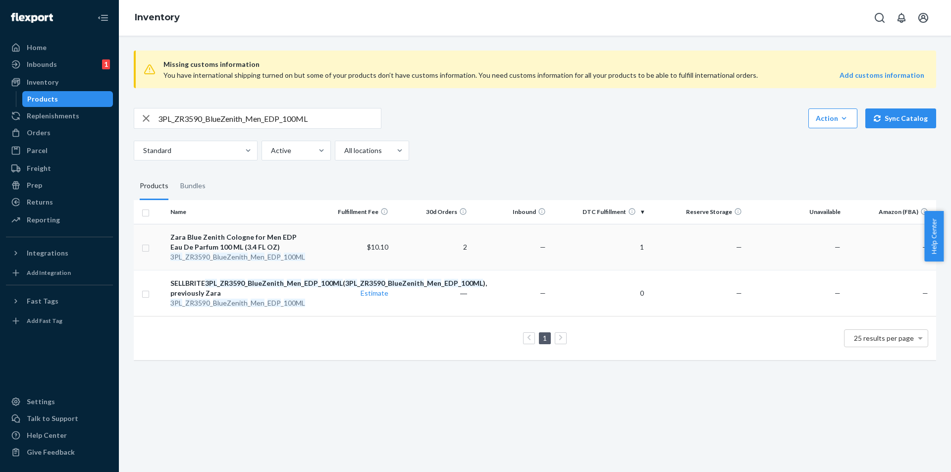
click at [268, 259] on em "EDP" at bounding box center [274, 257] width 13 height 8
